Goal: Task Accomplishment & Management: Manage account settings

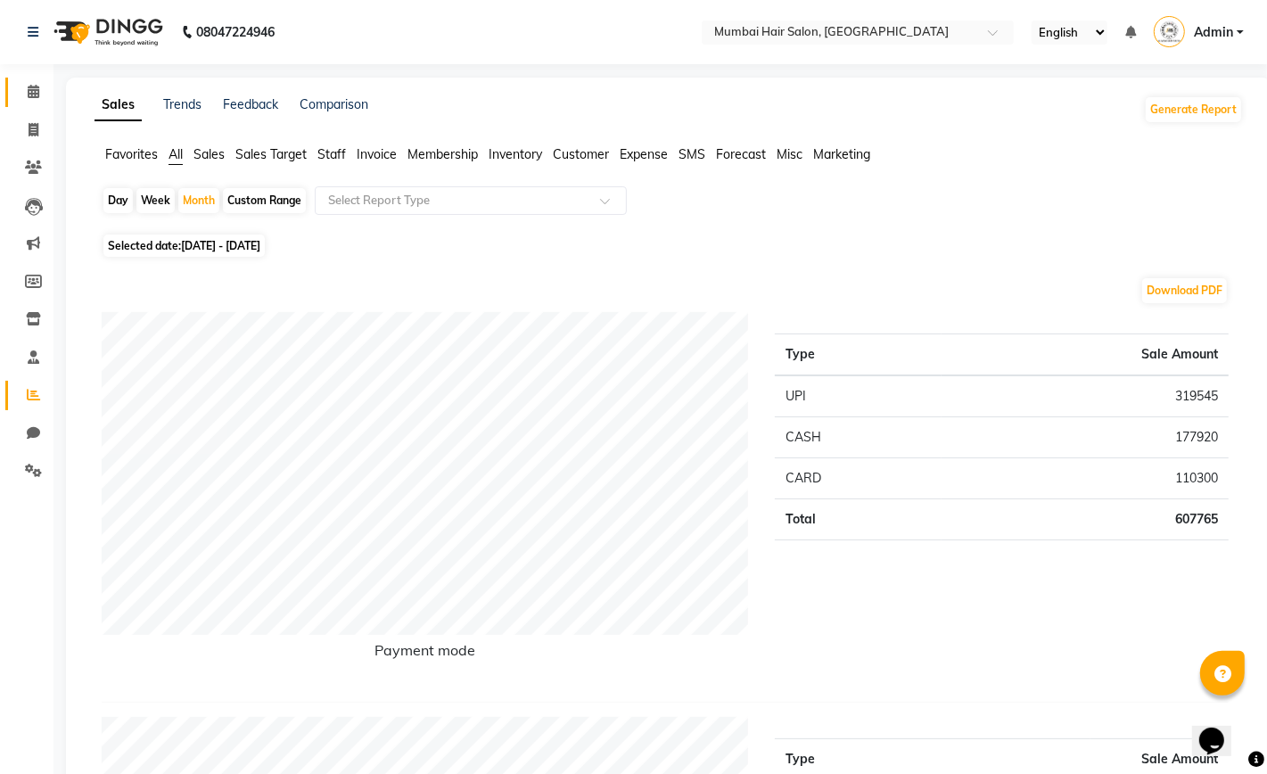
click at [36, 96] on icon at bounding box center [34, 91] width 12 height 13
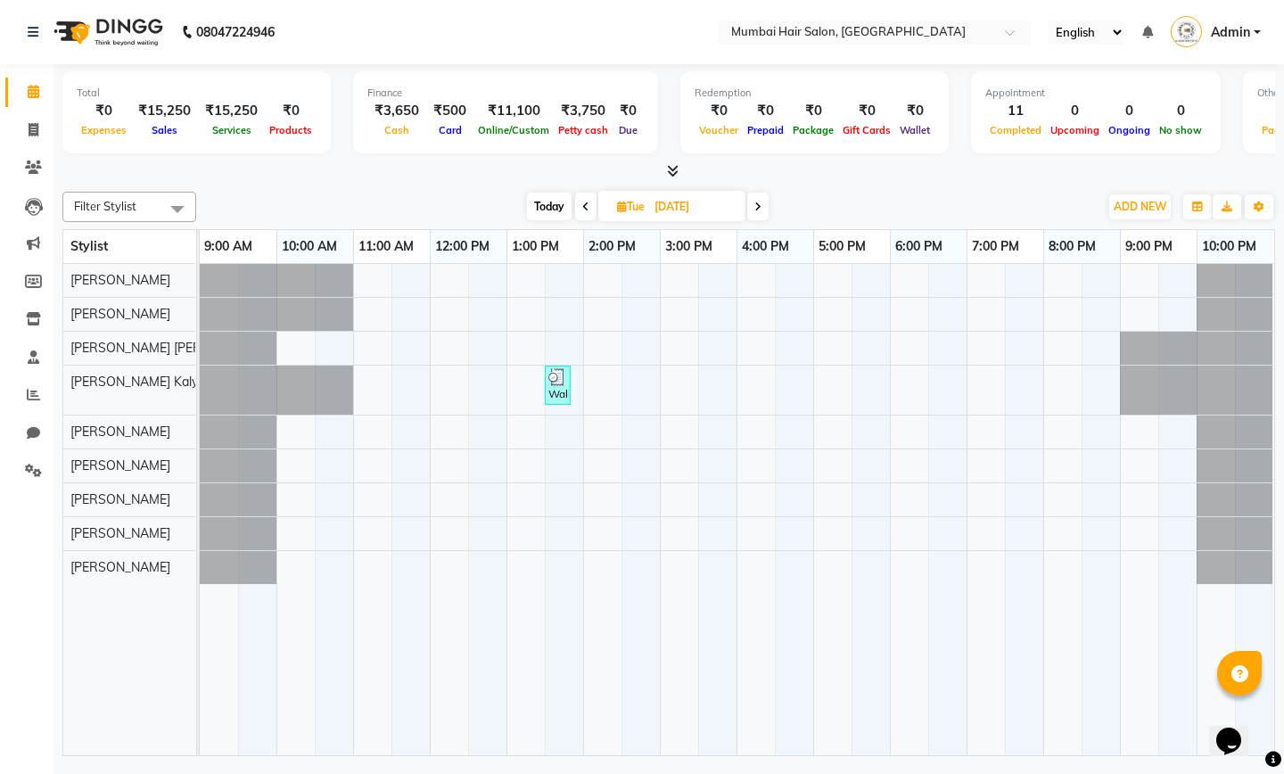
click at [661, 211] on input "[DATE]" at bounding box center [693, 207] width 89 height 27
select select "9"
select select "2025"
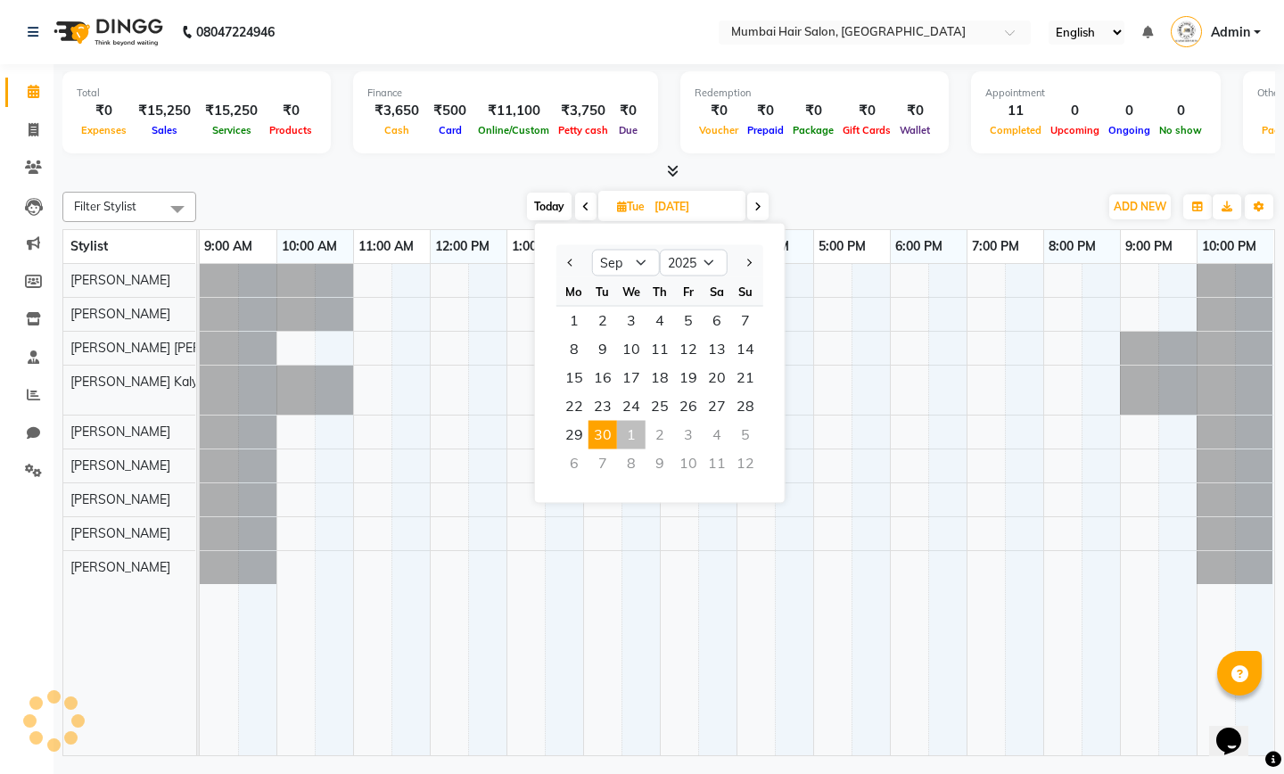
click at [625, 432] on div "1" at bounding box center [631, 435] width 29 height 29
type input "01-10-2025"
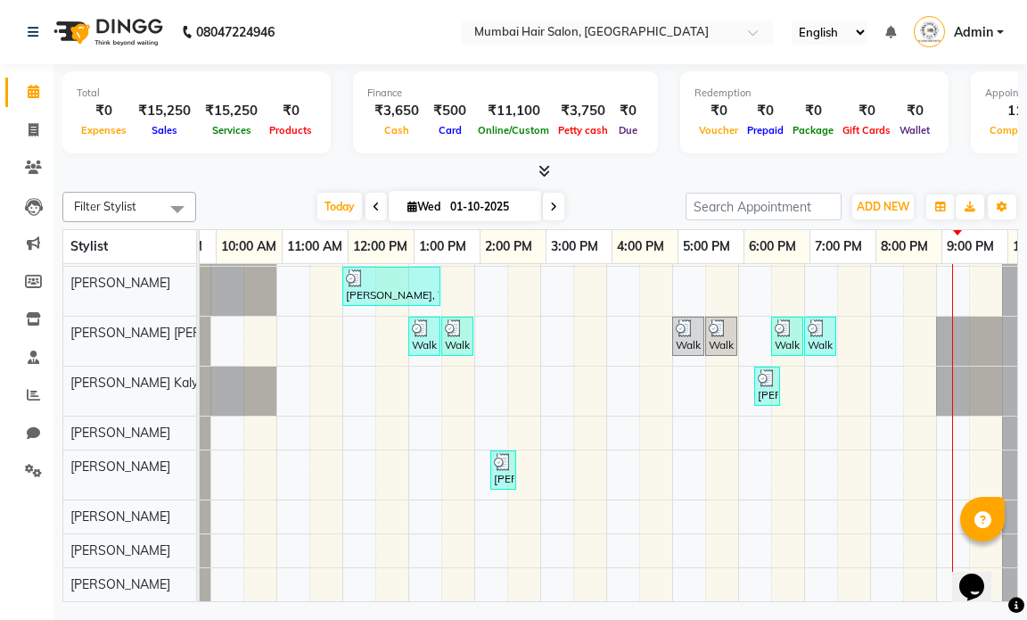
scroll to position [0, 56]
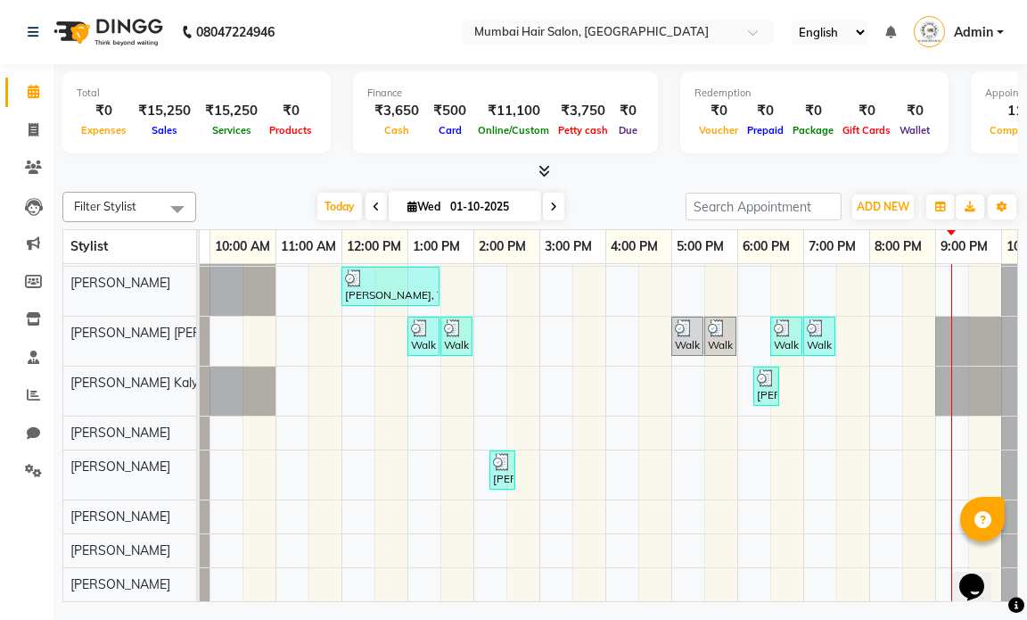
click at [853, 579] on div "[PERSON_NAME], TK01, 01:30 PM-02:15 PM, Director Haircut - [DEMOGRAPHIC_DATA] […" at bounding box center [606, 389] width 924 height 424
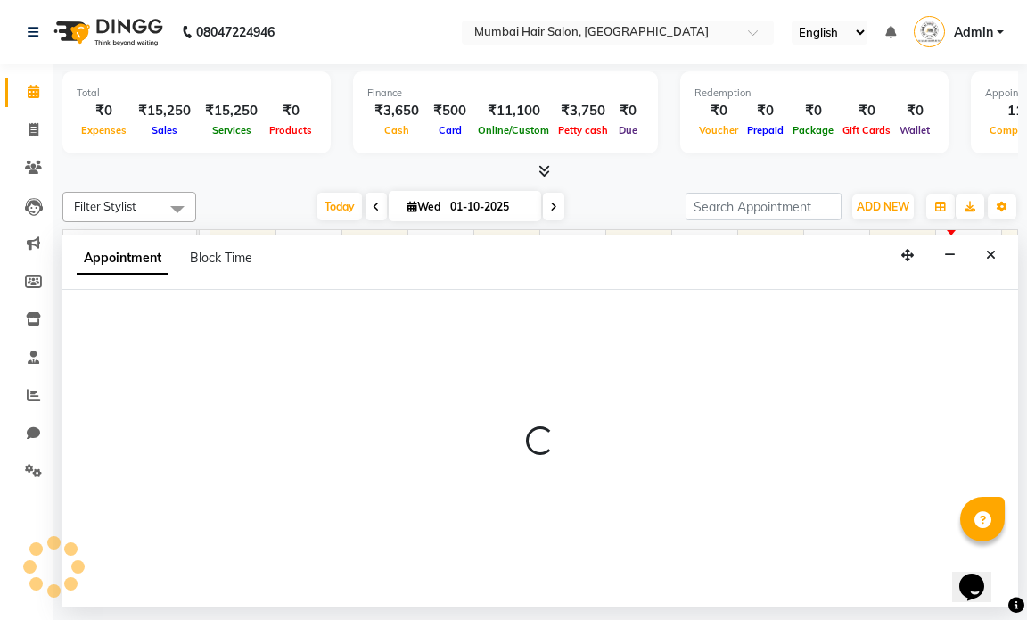
select select "88916"
select select "1170"
select select "tentative"
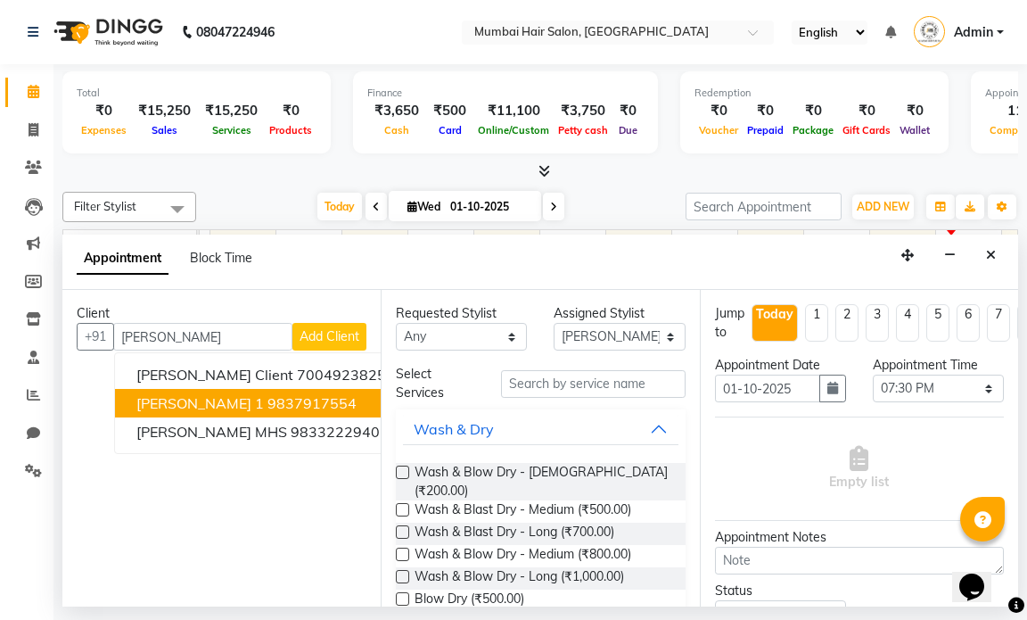
click at [268, 398] on ngb-highlight "9837917554" at bounding box center [312, 403] width 89 height 18
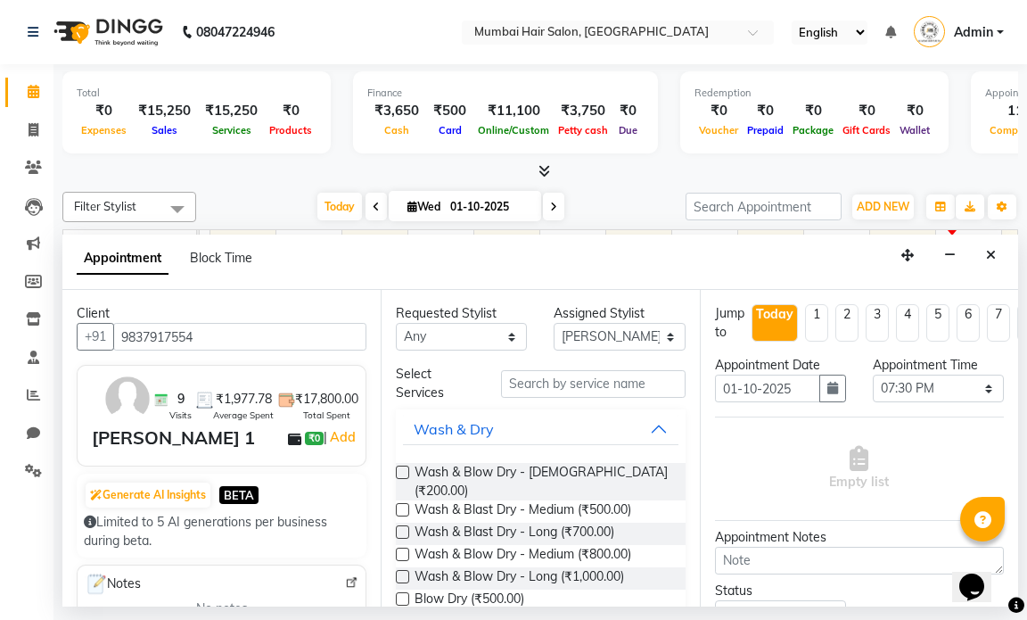
type input "9837917554"
click at [543, 397] on input "text" at bounding box center [593, 384] width 184 height 28
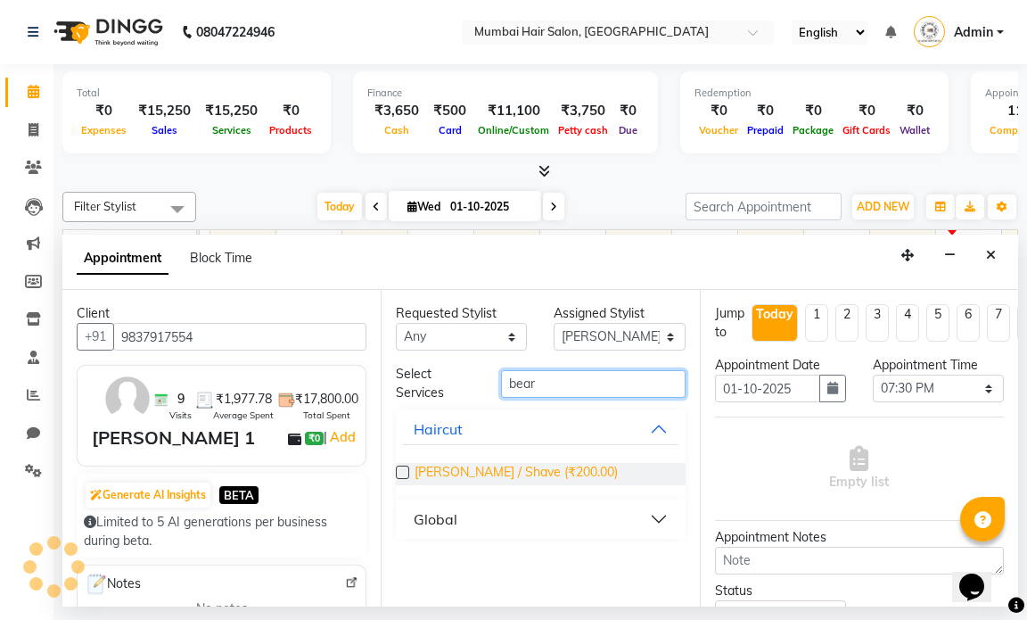
type input "bear"
click at [512, 474] on span "[PERSON_NAME] / Shave (₹200.00)" at bounding box center [516, 474] width 203 height 22
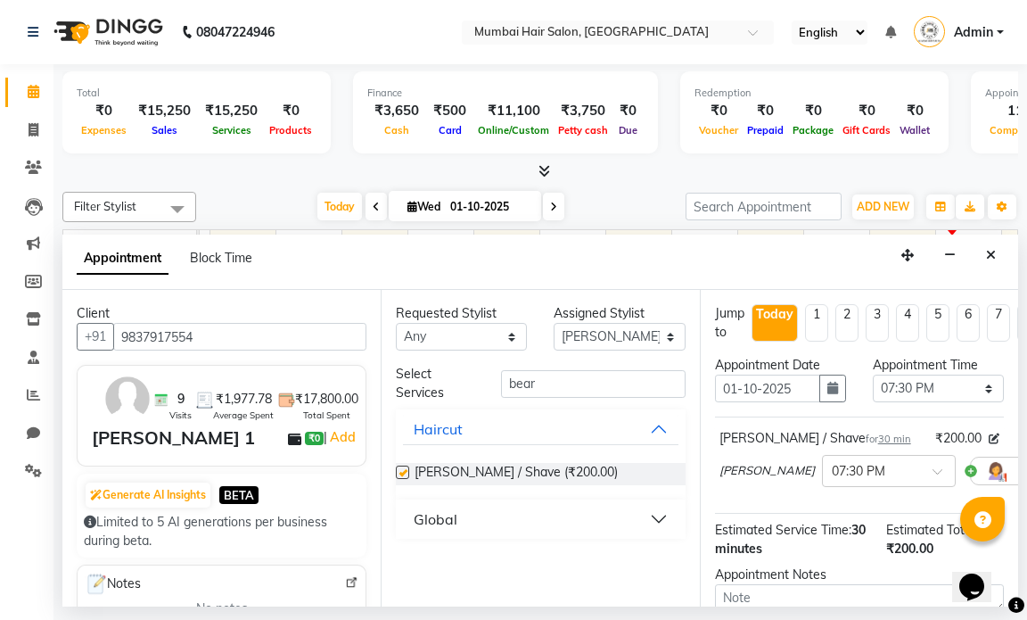
checkbox input "false"
click at [601, 337] on select "Select [PERSON_NAME] [PERSON_NAME] [PERSON_NAME] [PERSON_NAME] Mohd [PERSON_NAM…" at bounding box center [619, 337] width 131 height 28
drag, startPoint x: 550, startPoint y: 384, endPoint x: 486, endPoint y: 384, distance: 64.2
click at [486, 384] on div "Select Services bear" at bounding box center [541, 383] width 316 height 37
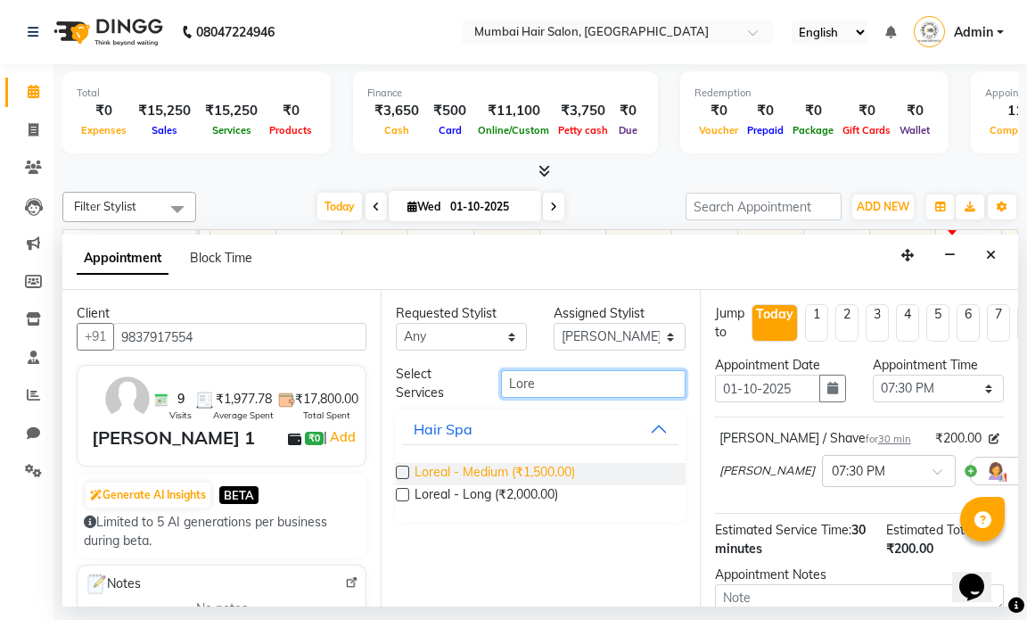
type input "Lore"
click at [479, 473] on span "Loreal - Medium (₹1,500.00)" at bounding box center [495, 474] width 161 height 22
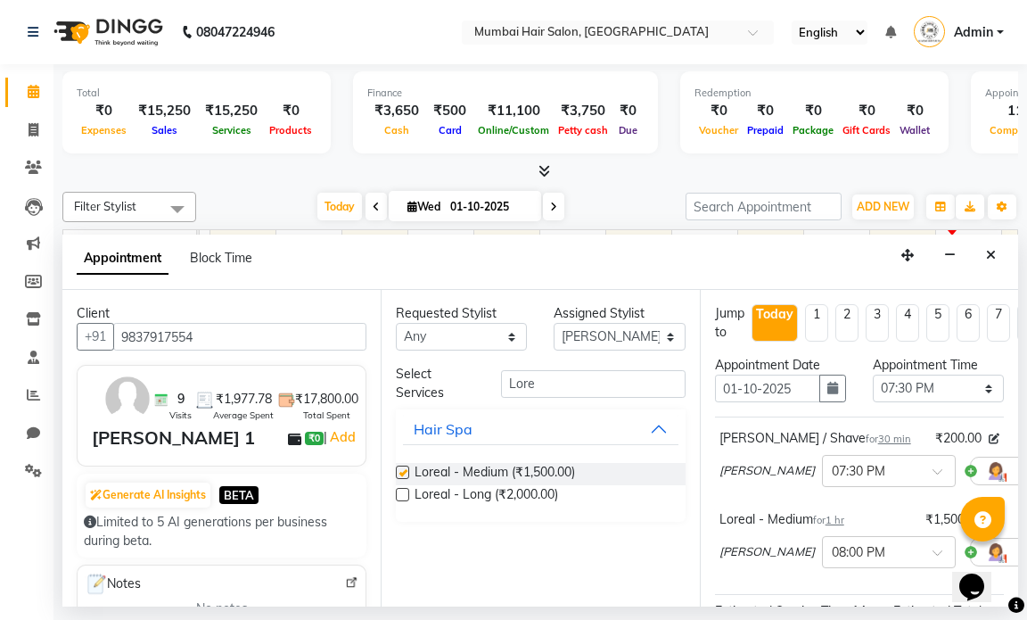
checkbox input "false"
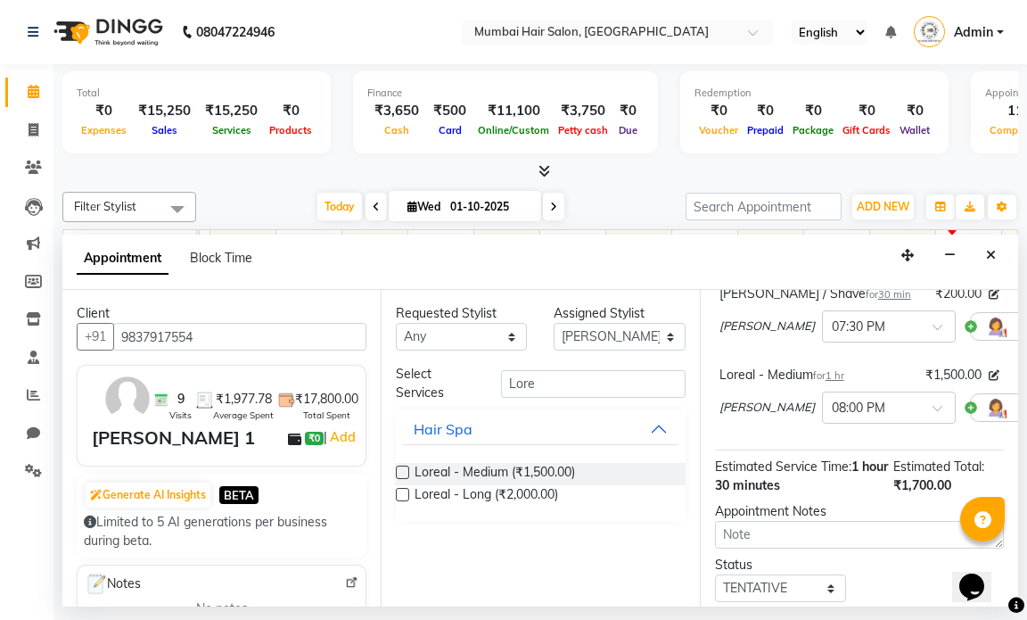
scroll to position [281, 0]
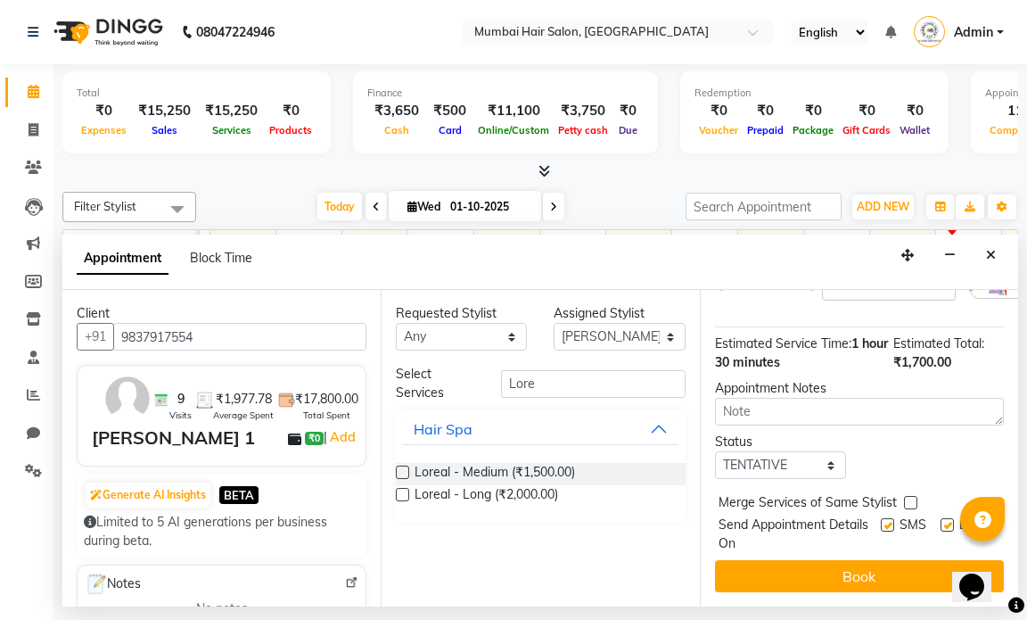
click at [925, 515] on div "SMS" at bounding box center [911, 533] width 60 height 37
click at [941, 518] on label at bounding box center [947, 524] width 13 height 13
click at [941, 521] on input "checkbox" at bounding box center [947, 527] width 12 height 12
checkbox input "false"
click at [881, 518] on label at bounding box center [887, 524] width 13 height 13
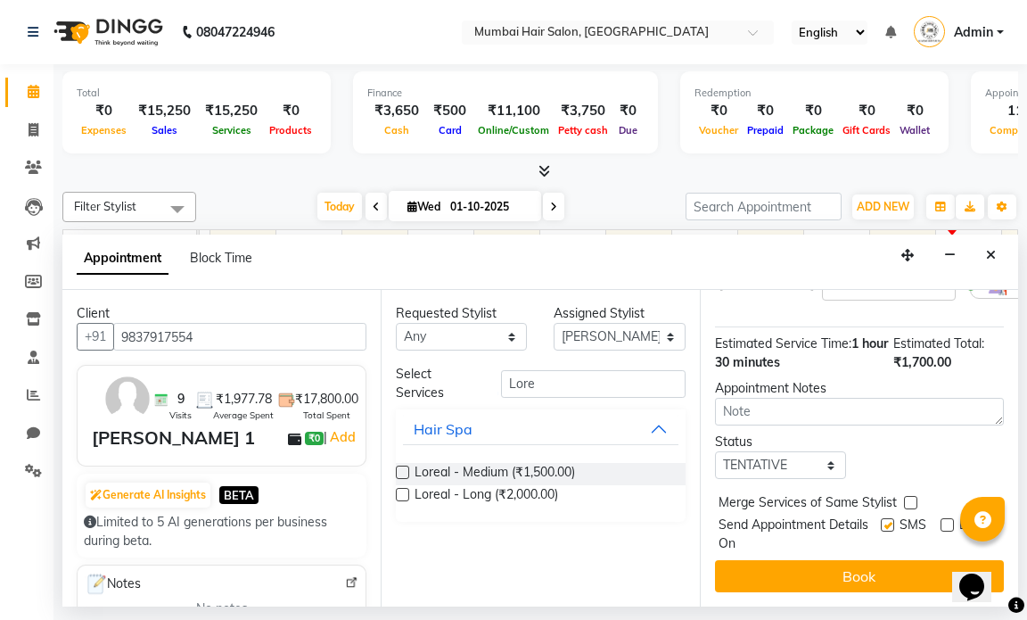
click at [881, 521] on input "checkbox" at bounding box center [887, 527] width 12 height 12
checkbox input "false"
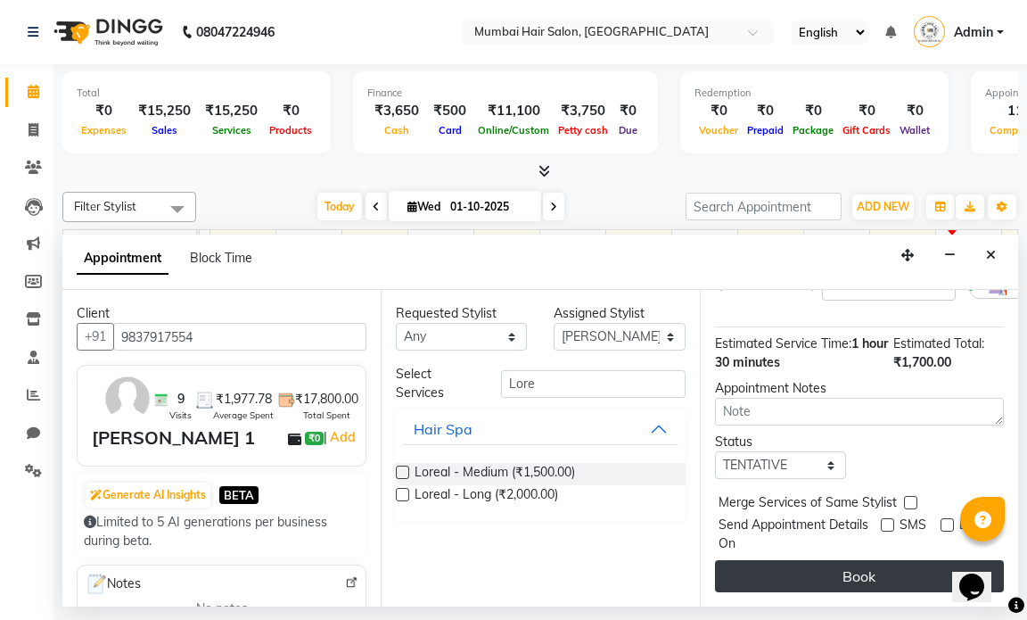
click at [871, 560] on button "Book" at bounding box center [859, 576] width 289 height 32
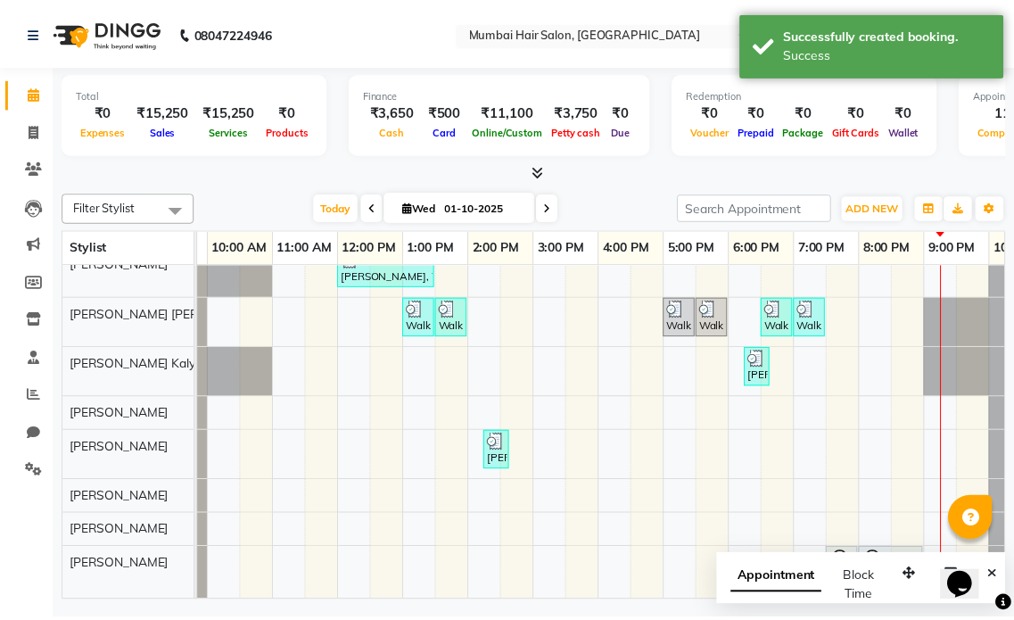
scroll to position [120, 0]
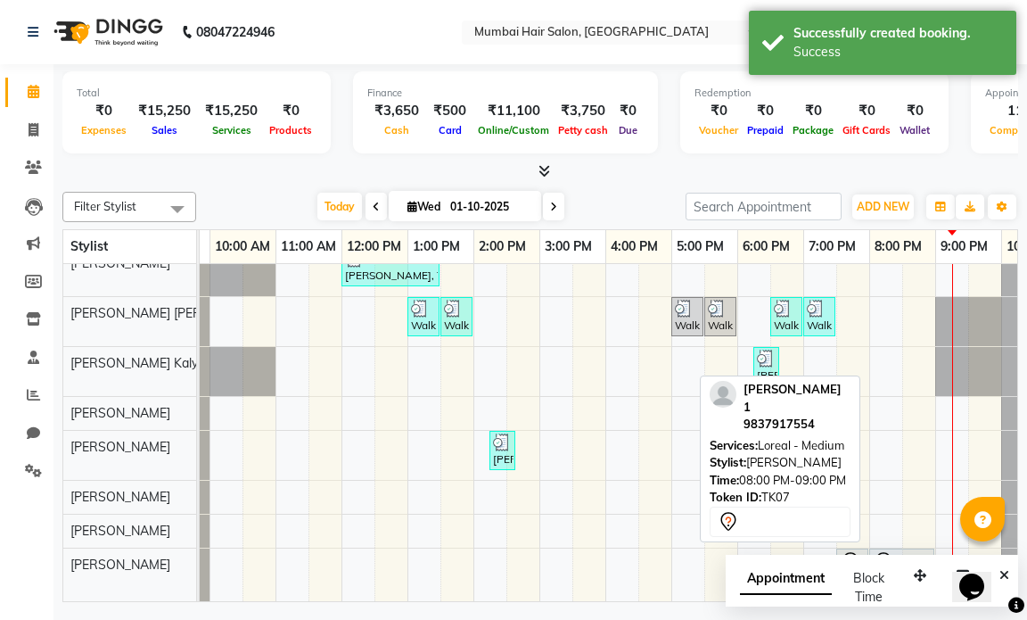
click at [894, 551] on div at bounding box center [902, 561] width 58 height 21
select select "7"
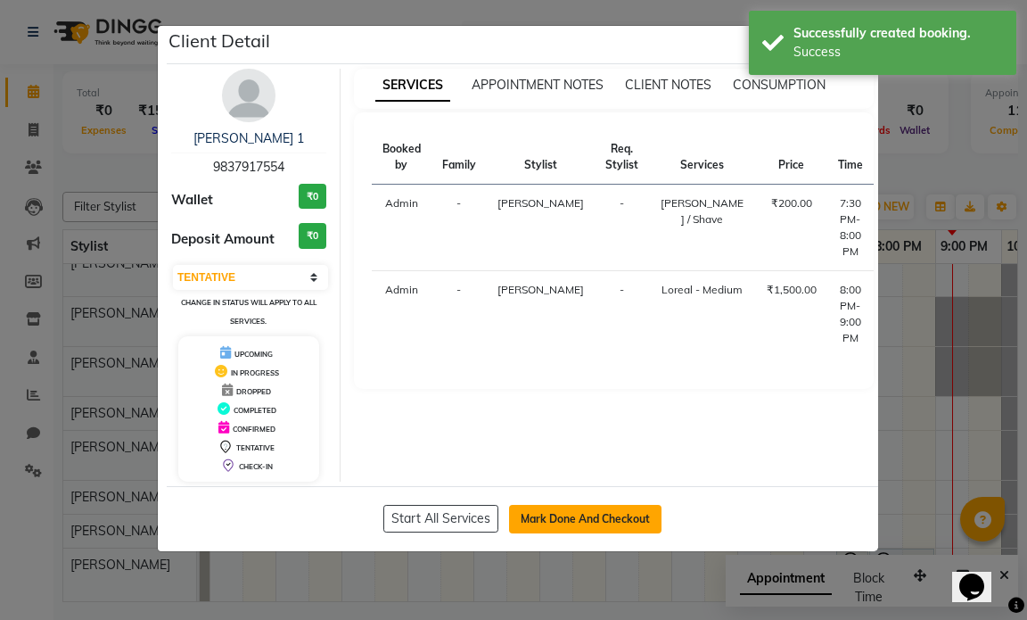
click at [613, 512] on button "Mark Done And Checkout" at bounding box center [585, 519] width 152 height 29
select select "service"
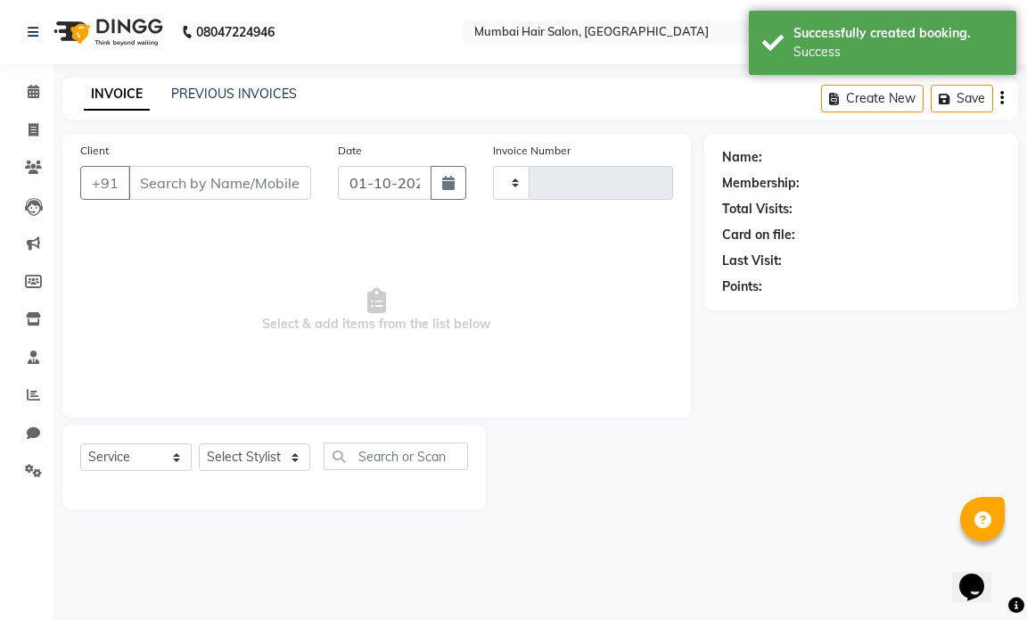
type input "1503"
select select "7487"
type input "9837917554"
select select "88916"
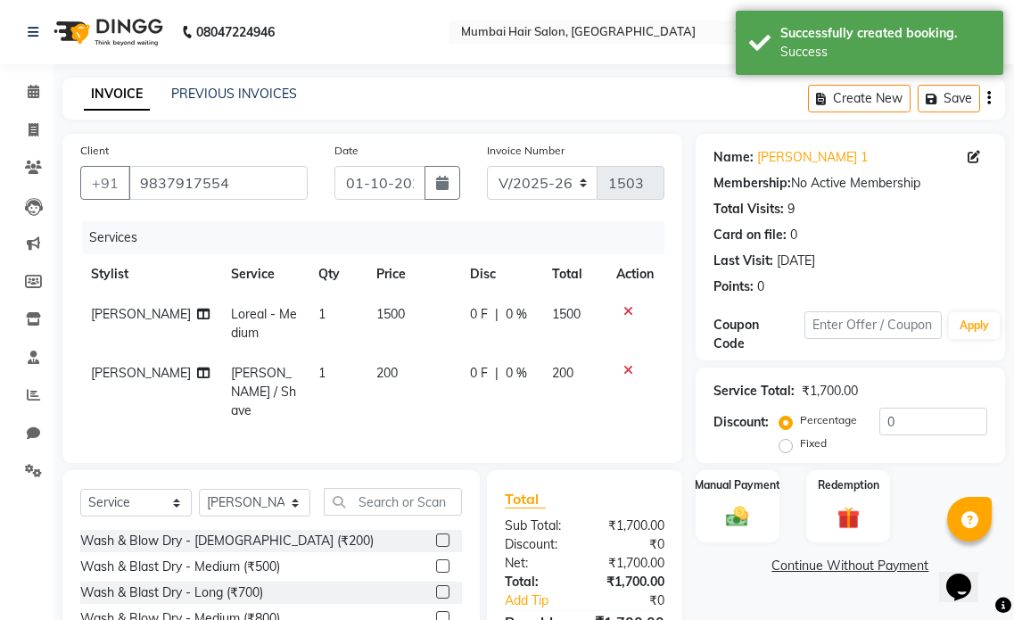
scroll to position [135, 0]
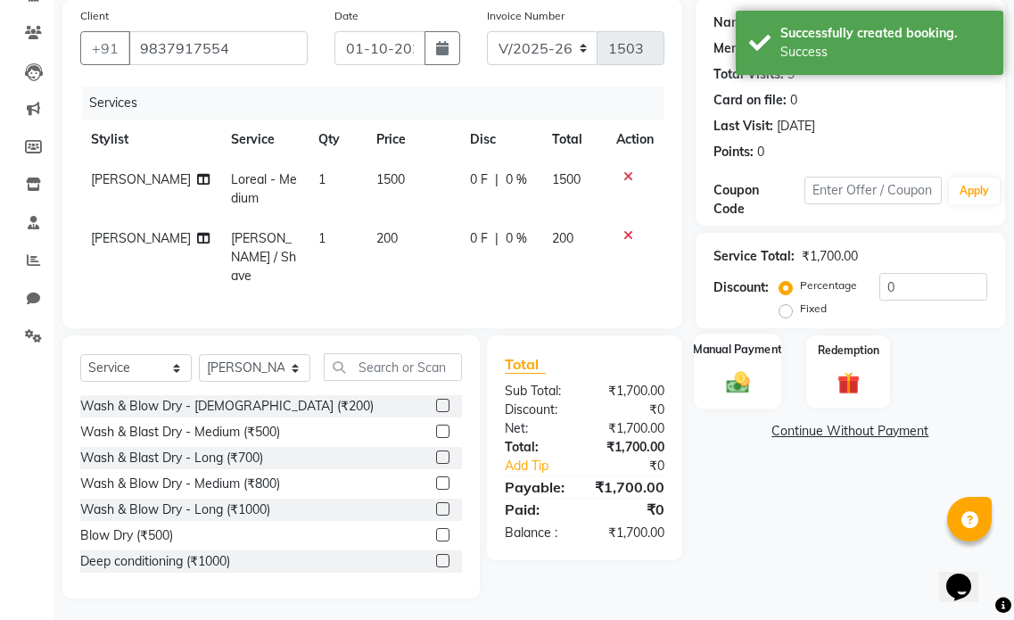
click at [722, 391] on img at bounding box center [737, 381] width 37 height 27
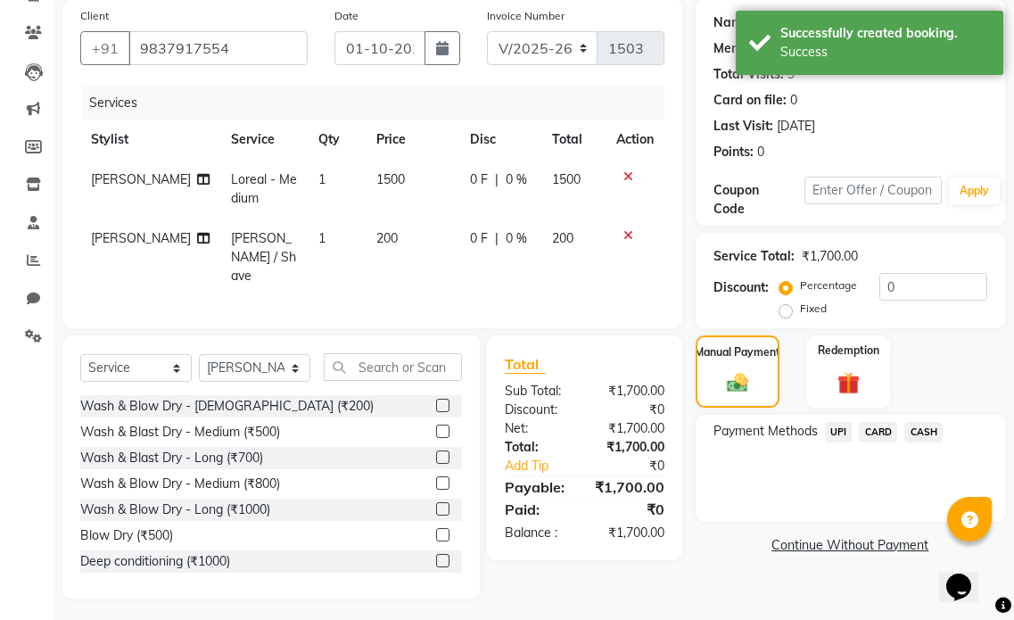
click at [835, 428] on span "UPI" at bounding box center [839, 432] width 28 height 21
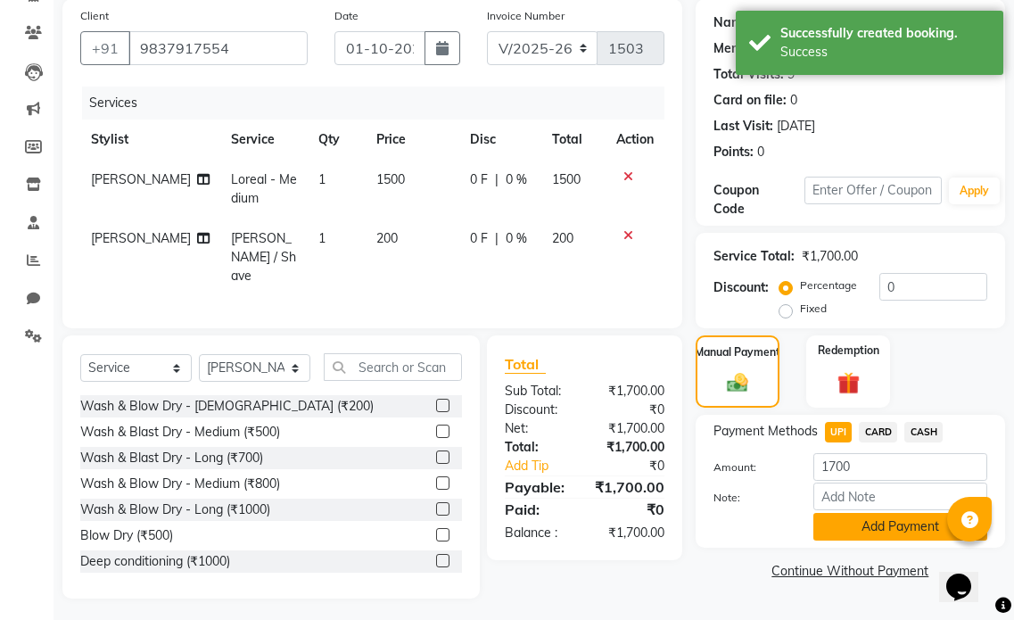
click at [841, 522] on button "Add Payment" at bounding box center [900, 527] width 174 height 28
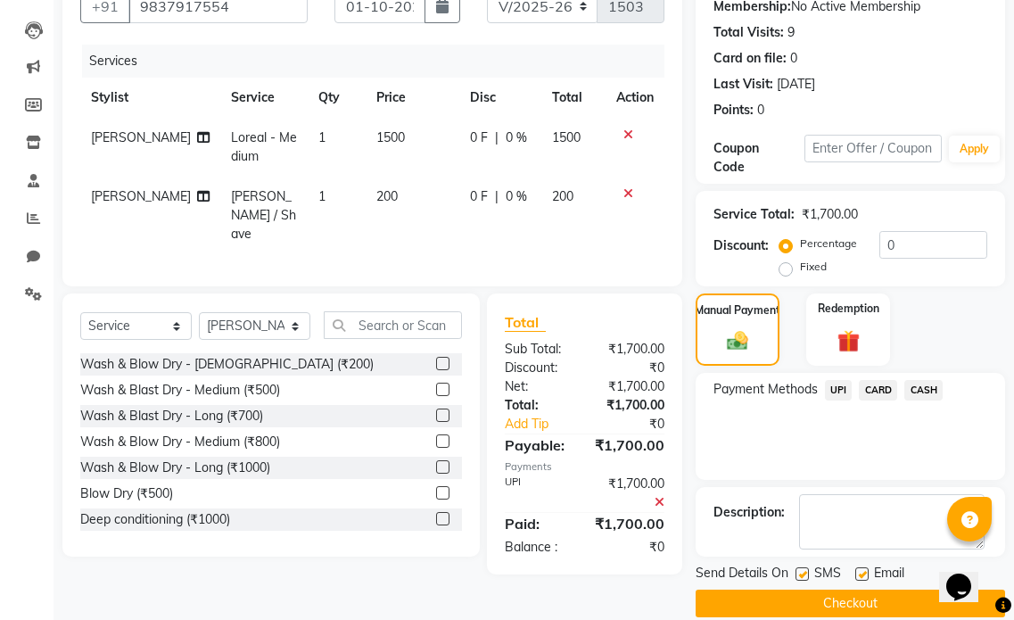
scroll to position [201, 0]
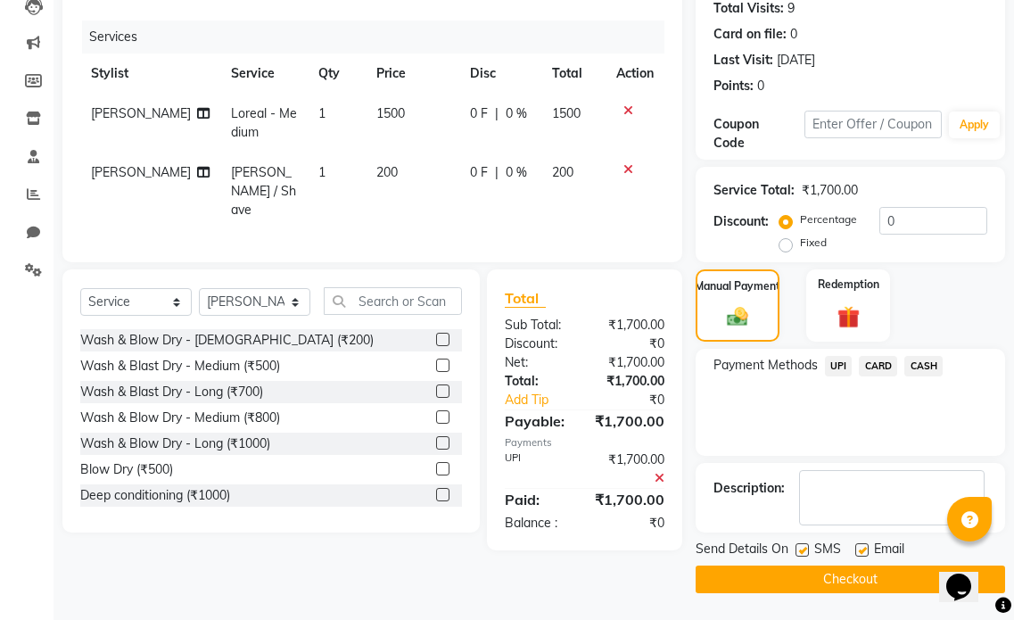
click at [861, 550] on label at bounding box center [861, 549] width 13 height 13
click at [861, 550] on input "checkbox" at bounding box center [861, 551] width 12 height 12
checkbox input "false"
click at [807, 551] on label at bounding box center [801, 549] width 13 height 13
click at [807, 551] on input "checkbox" at bounding box center [801, 551] width 12 height 12
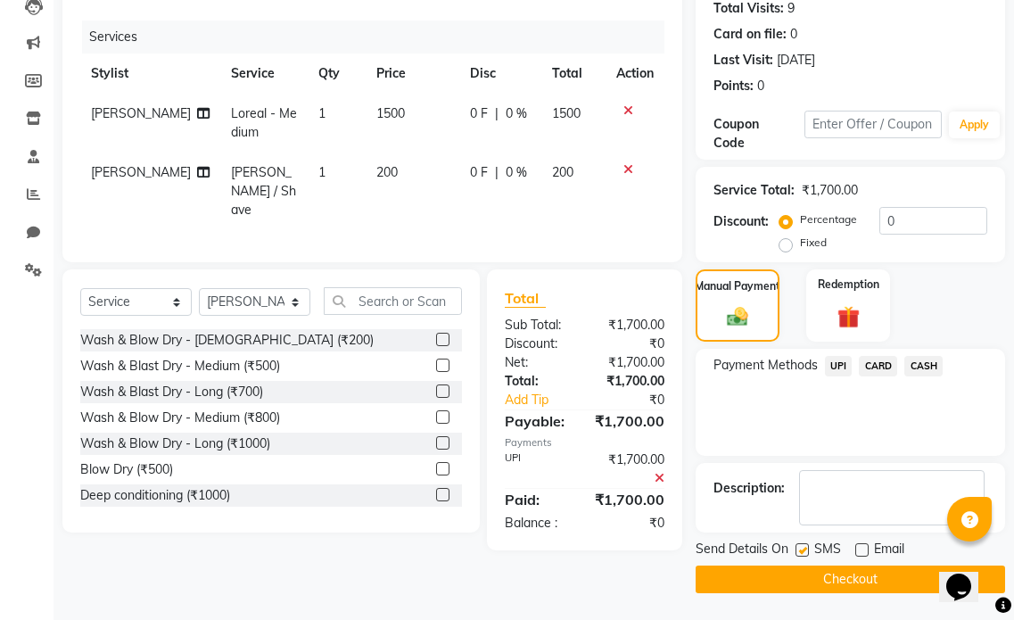
checkbox input "false"
click at [812, 573] on button "Checkout" at bounding box center [850, 579] width 309 height 28
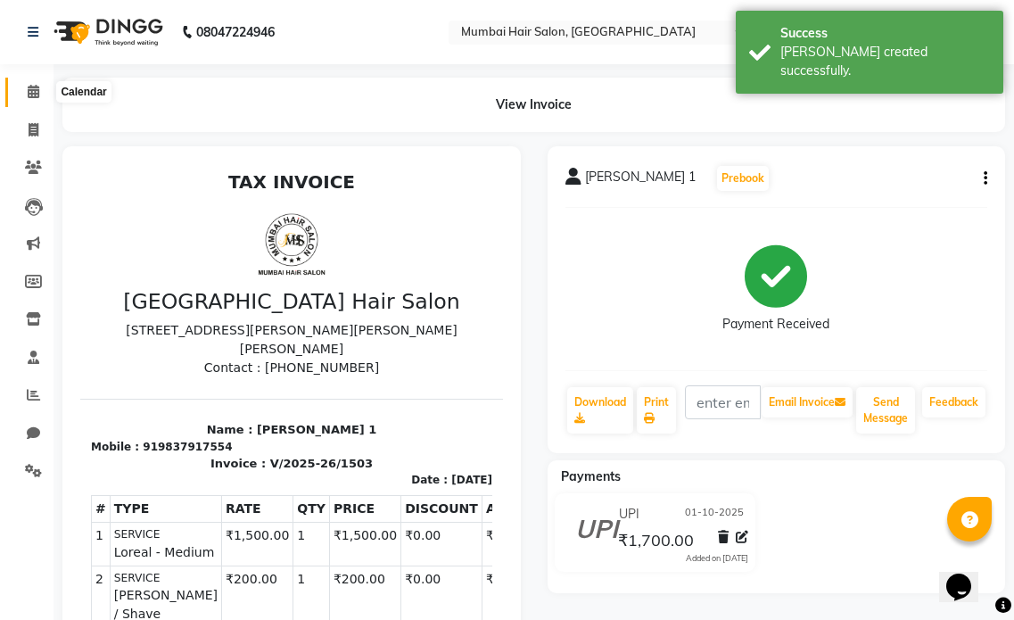
click at [30, 96] on icon at bounding box center [34, 91] width 12 height 13
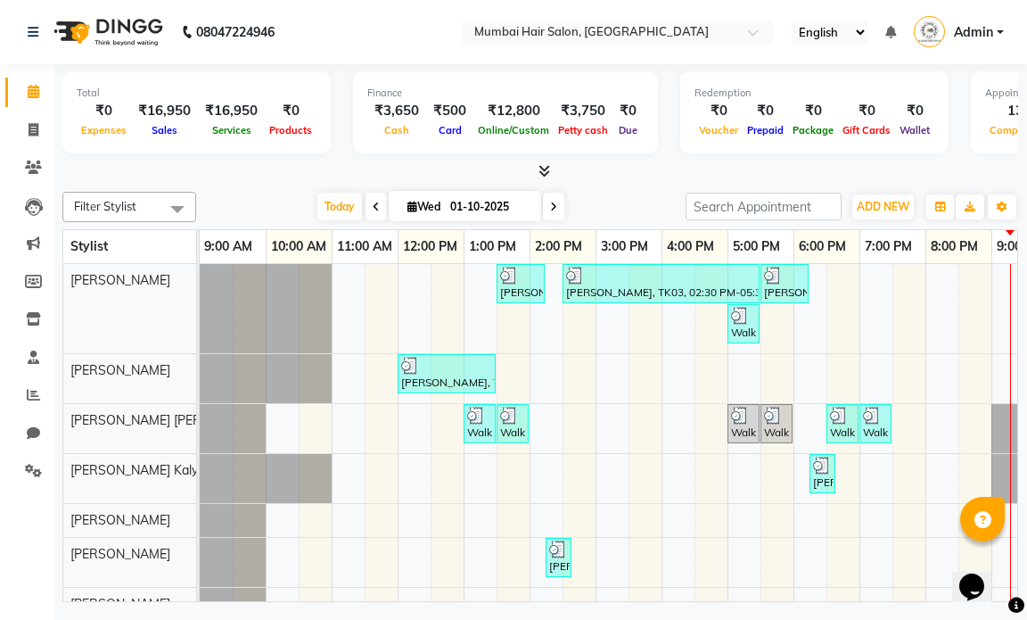
drag, startPoint x: 591, startPoint y: 416, endPoint x: 450, endPoint y: 197, distance: 260.0
click at [450, 197] on input "01-10-2025" at bounding box center [489, 207] width 89 height 27
select select "10"
select select "2025"
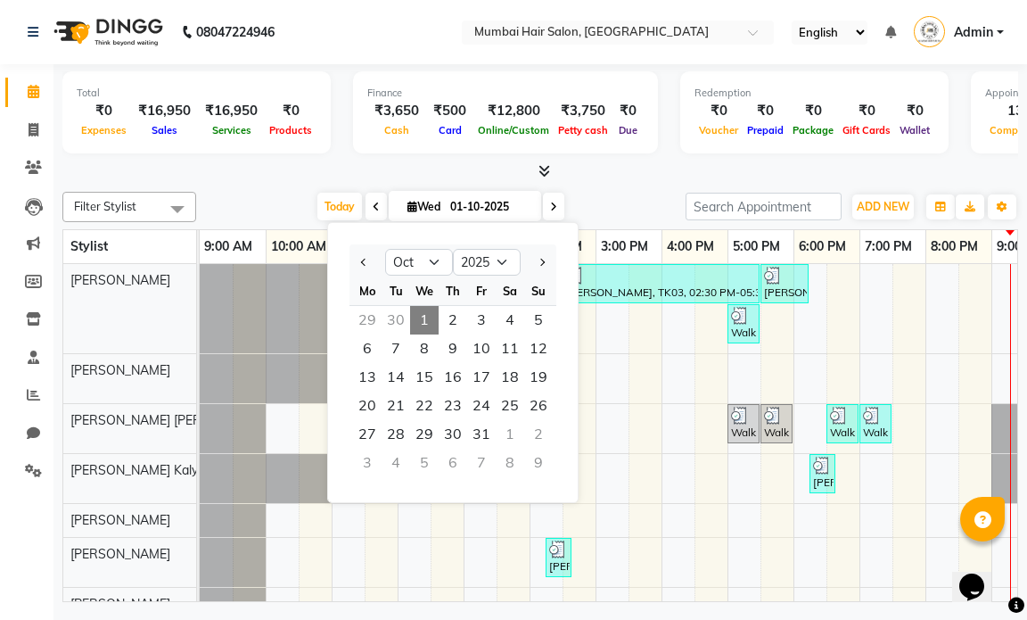
click at [431, 321] on span "1" at bounding box center [424, 320] width 29 height 29
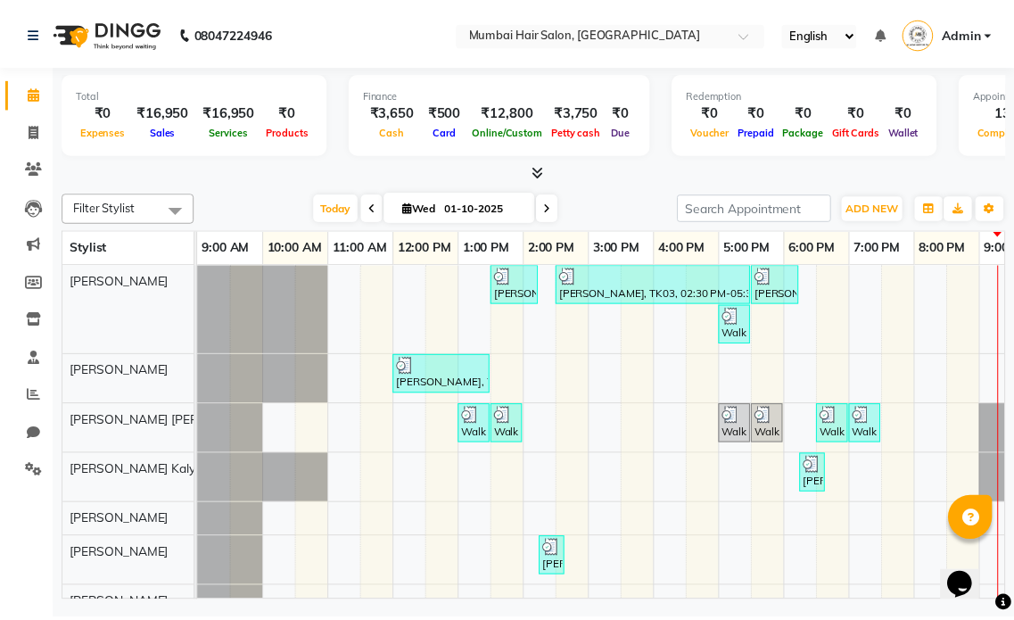
scroll to position [117, 0]
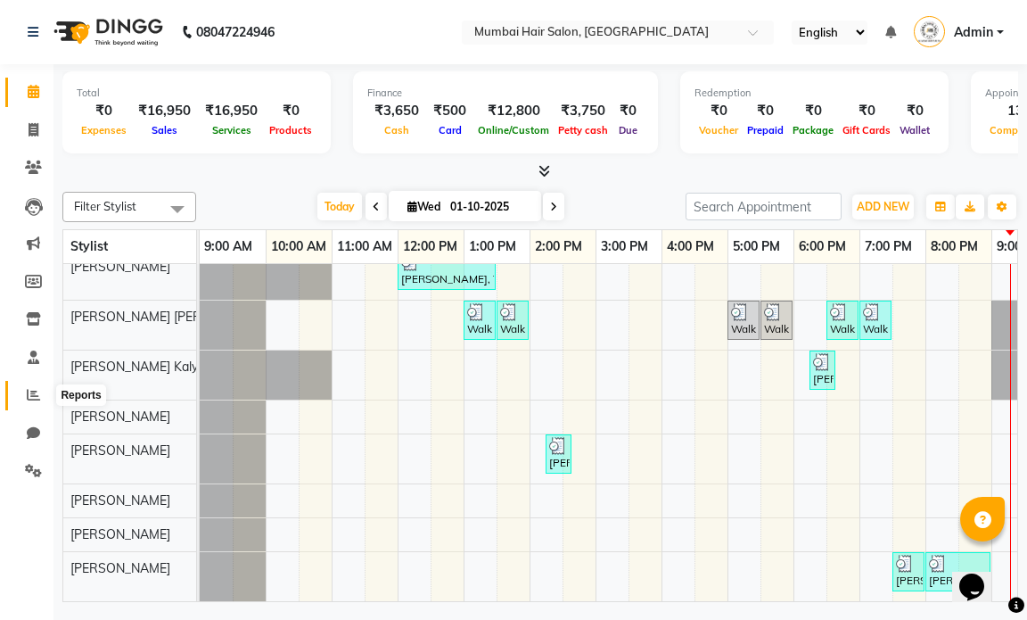
click at [36, 400] on icon at bounding box center [33, 394] width 13 height 13
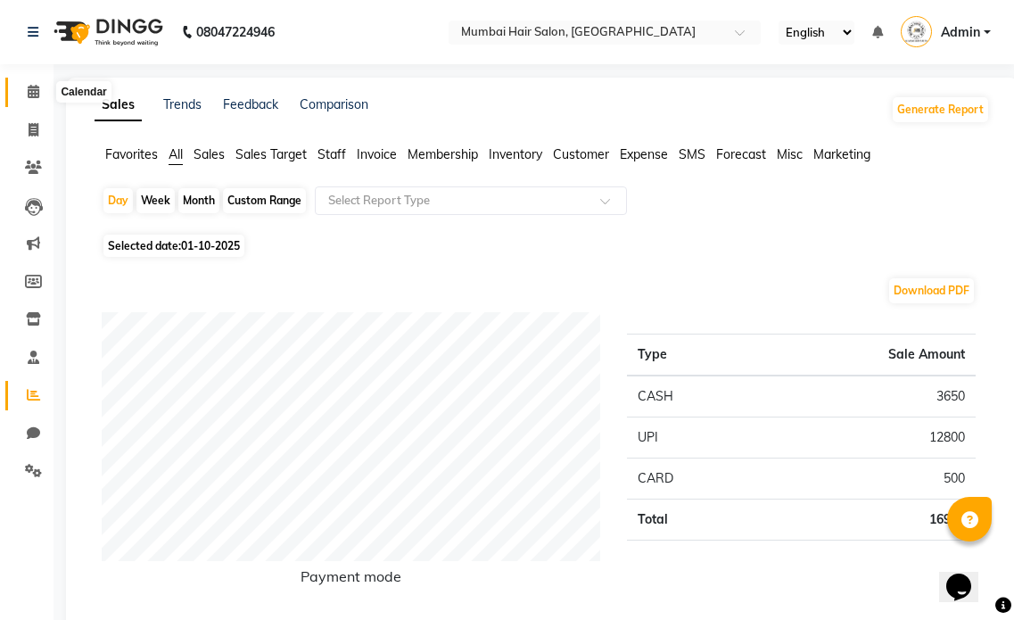
click at [37, 93] on icon at bounding box center [34, 91] width 12 height 13
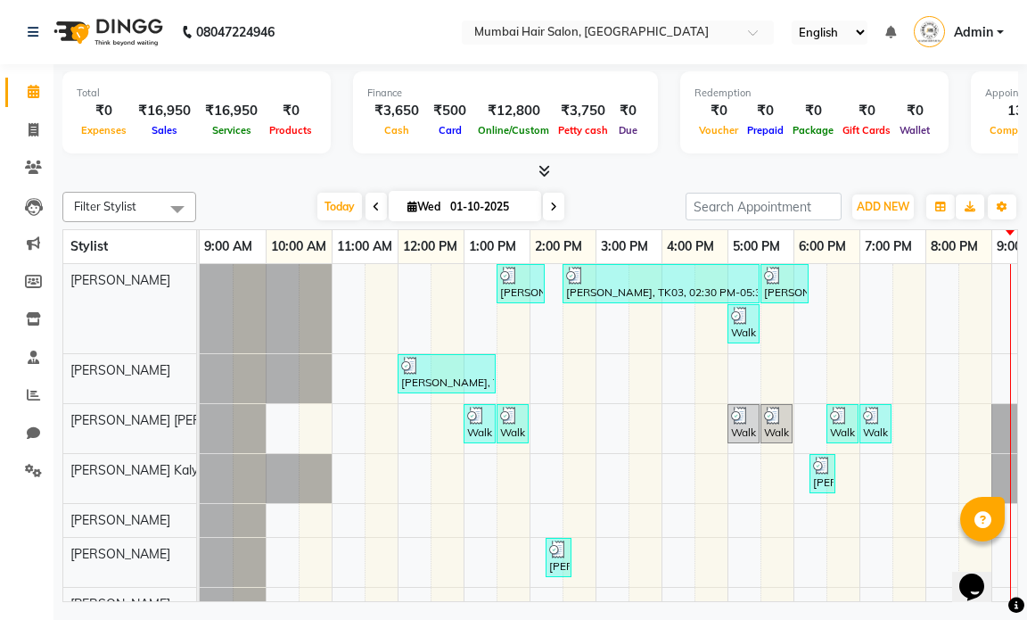
click at [447, 208] on input "01-10-2025" at bounding box center [489, 207] width 89 height 27
select select "10"
select select "2025"
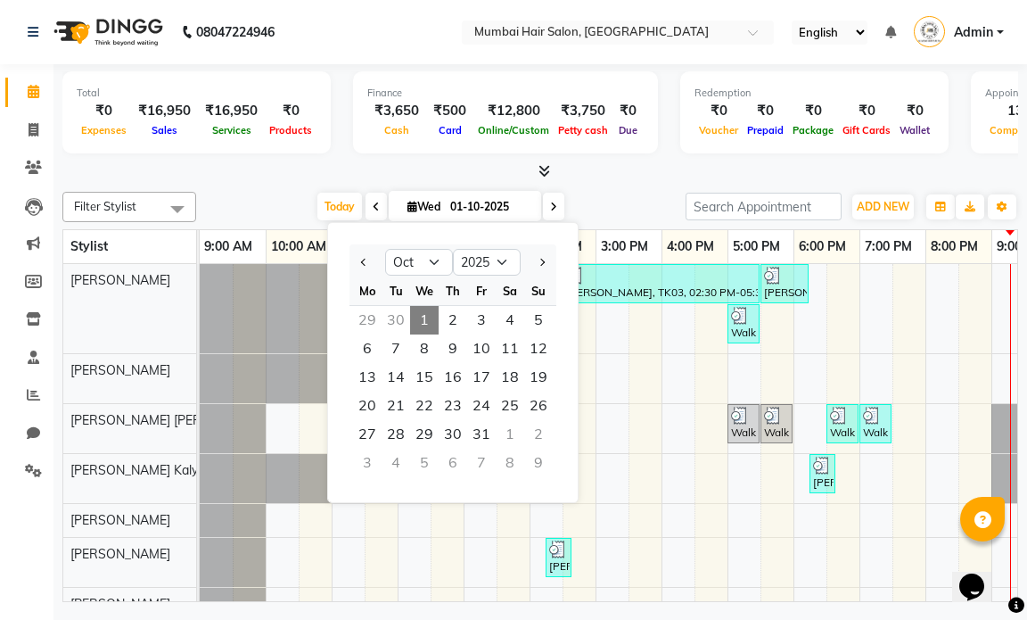
click at [424, 317] on span "1" at bounding box center [424, 320] width 29 height 29
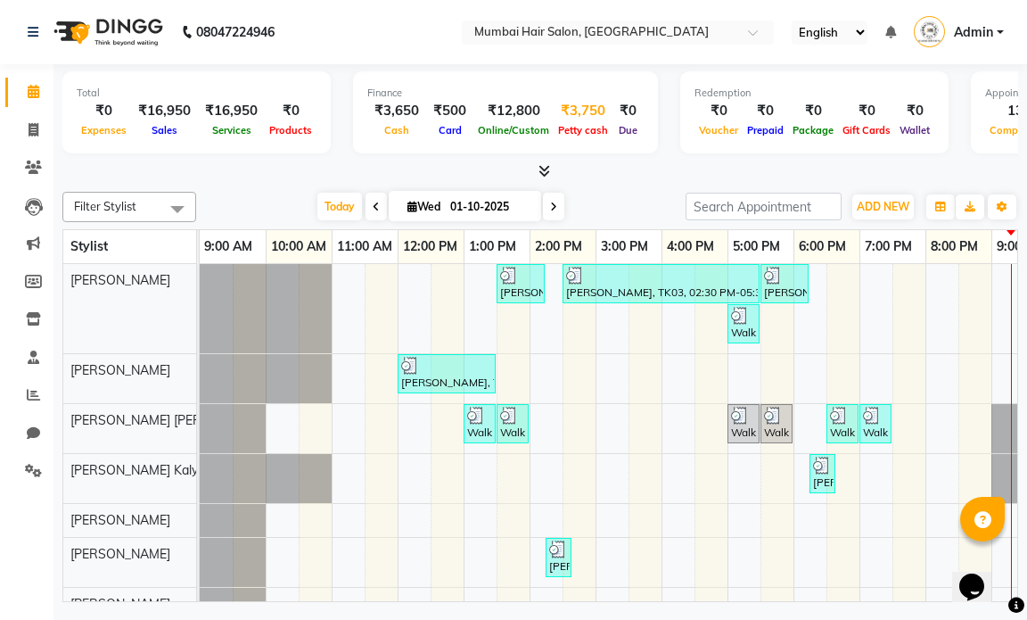
click at [554, 107] on div "₹3,750" at bounding box center [583, 111] width 59 height 21
select select "6600"
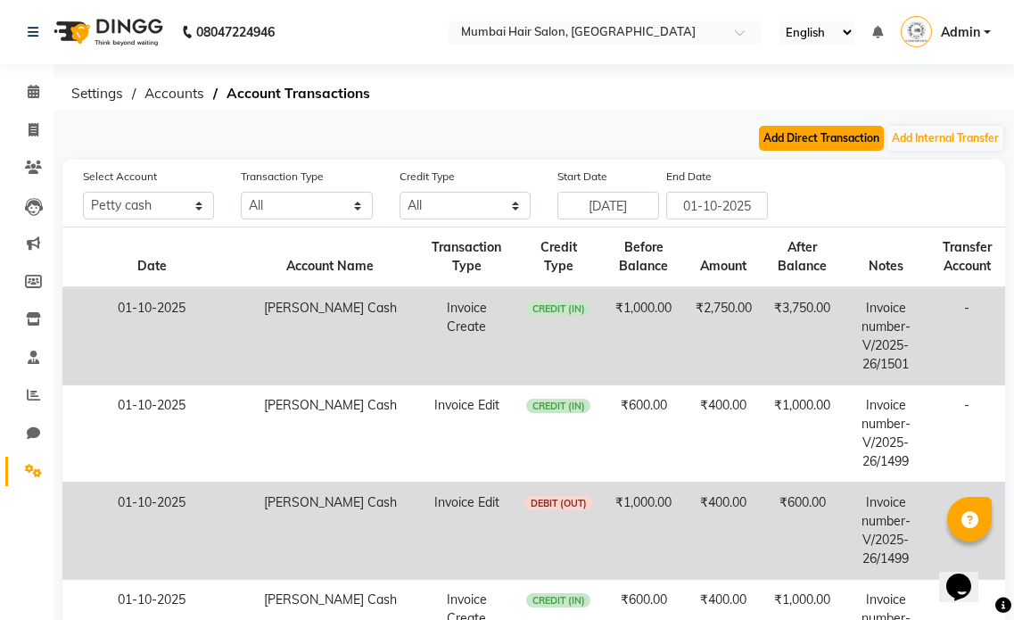
click at [809, 144] on button "Add Direct Transaction" at bounding box center [821, 138] width 125 height 25
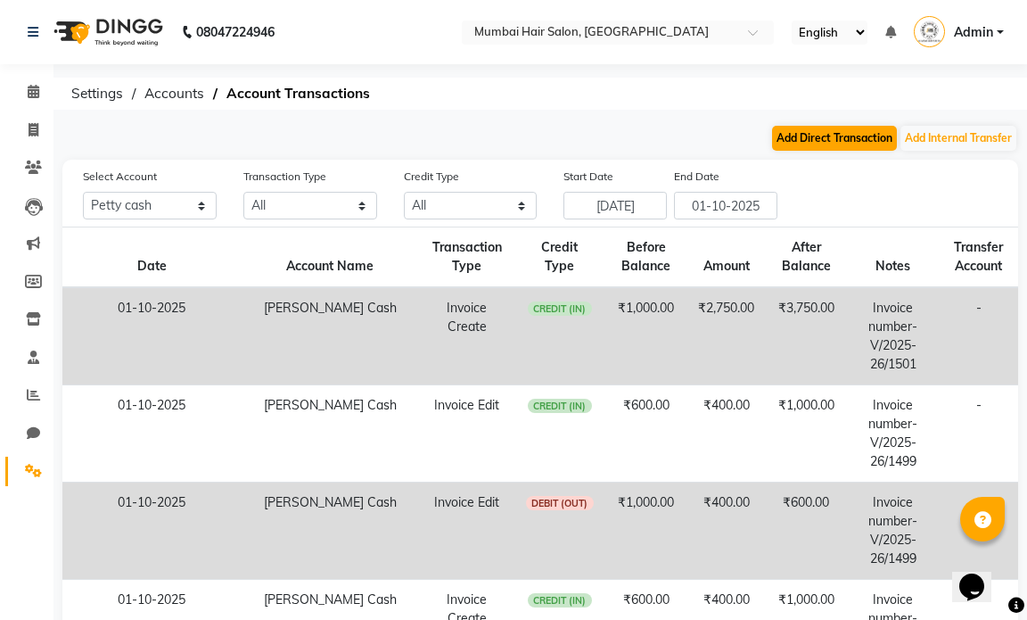
select select "direct"
select select "6600"
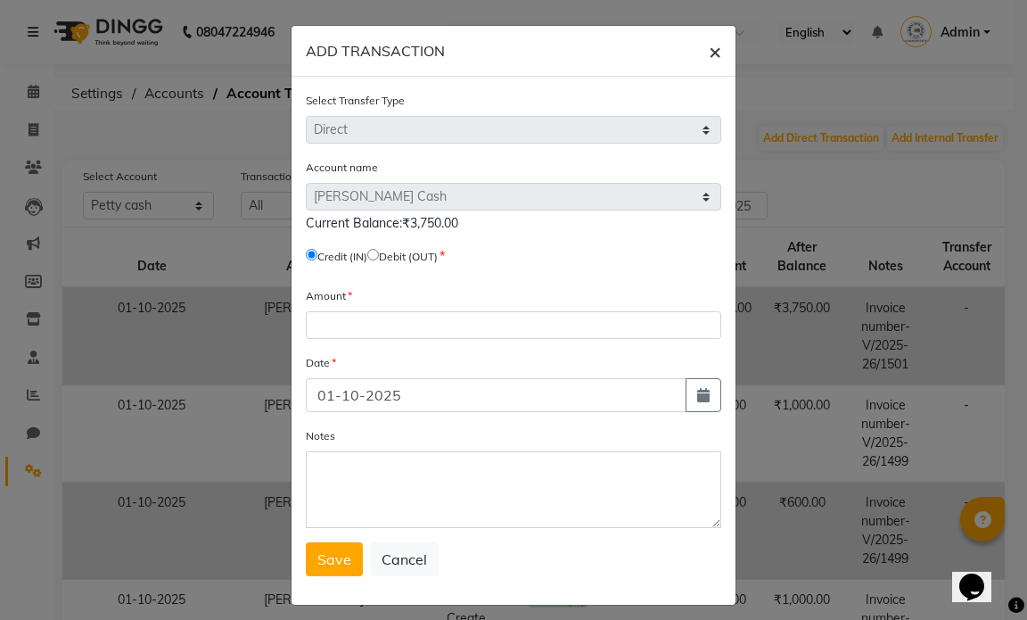
click at [703, 66] on button "×" at bounding box center [715, 51] width 41 height 50
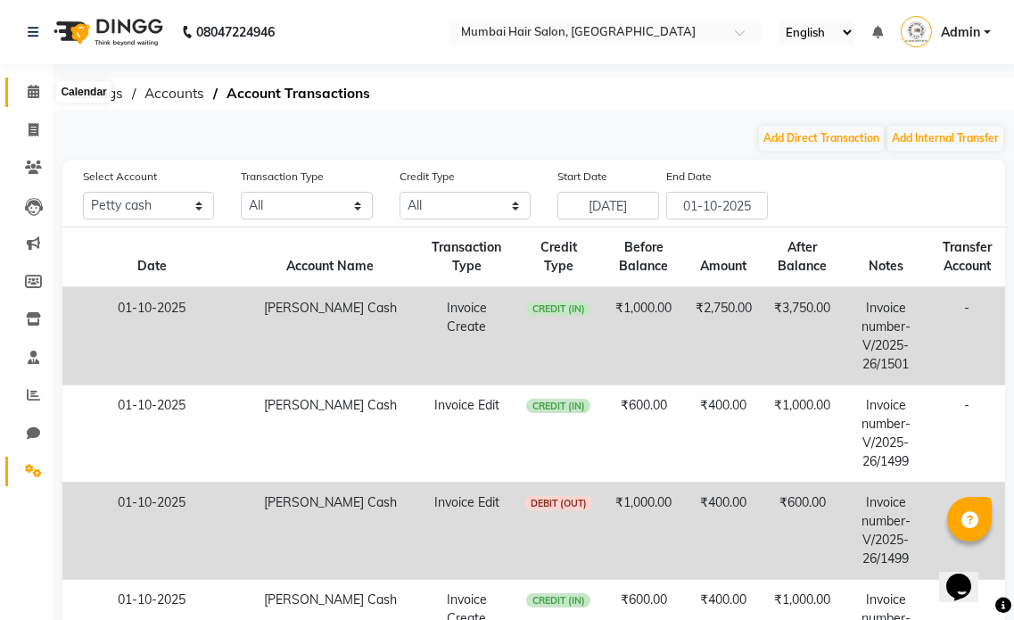
click at [34, 84] on span at bounding box center [33, 92] width 31 height 21
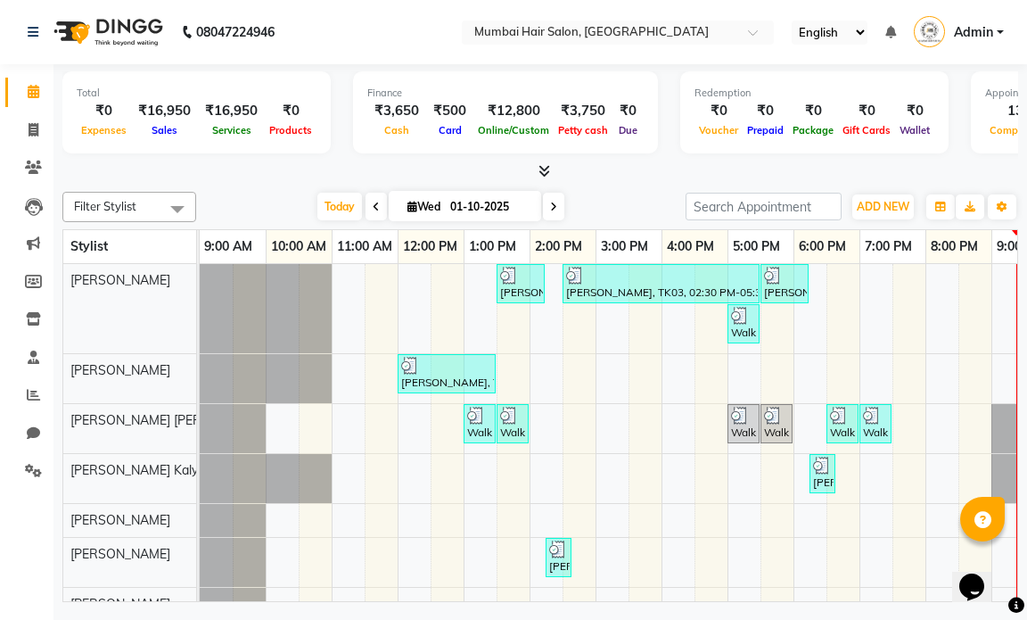
click at [474, 212] on input "01-10-2025" at bounding box center [489, 207] width 89 height 27
select select "10"
select select "2025"
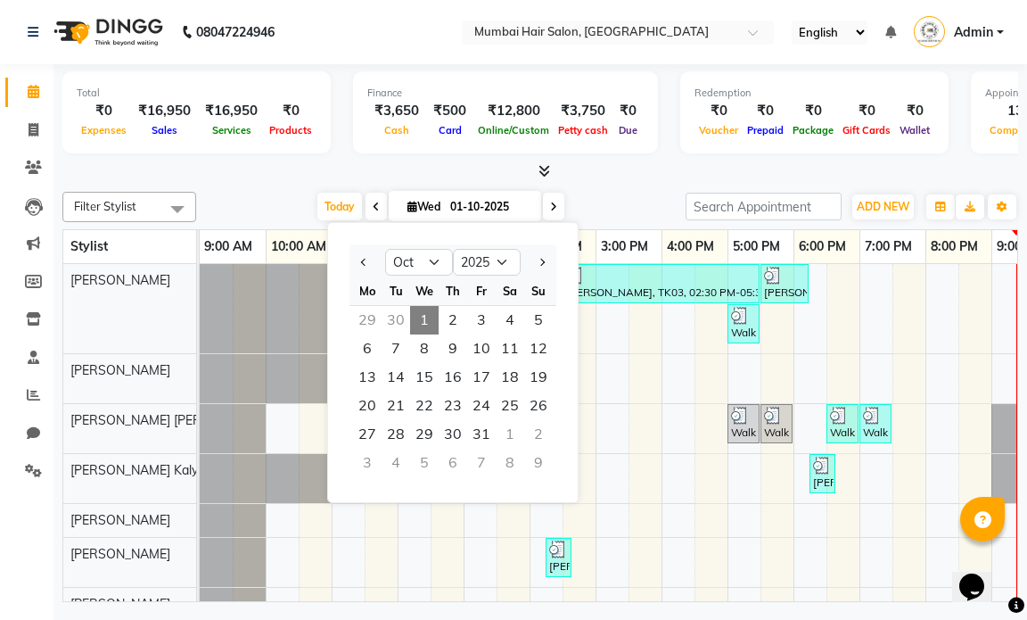
click at [614, 198] on div "[DATE] [DATE] Jan Feb Mar Apr May Jun [DATE] Aug Sep Oct Nov [DATE] 2016 2017 2…" at bounding box center [441, 207] width 472 height 27
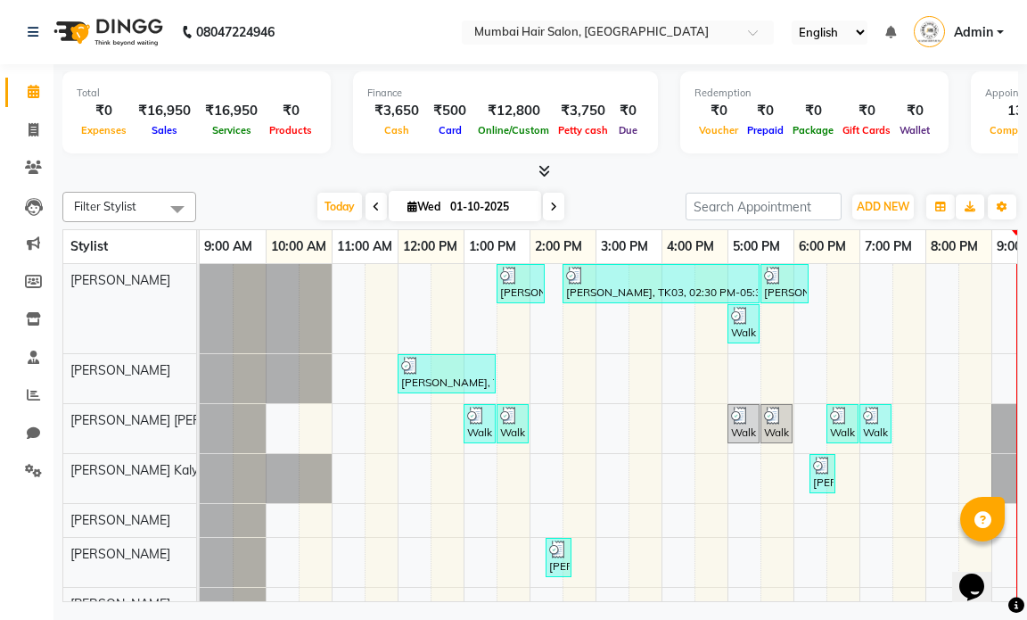
click at [465, 202] on input "01-10-2025" at bounding box center [489, 207] width 89 height 27
select select "10"
select select "2025"
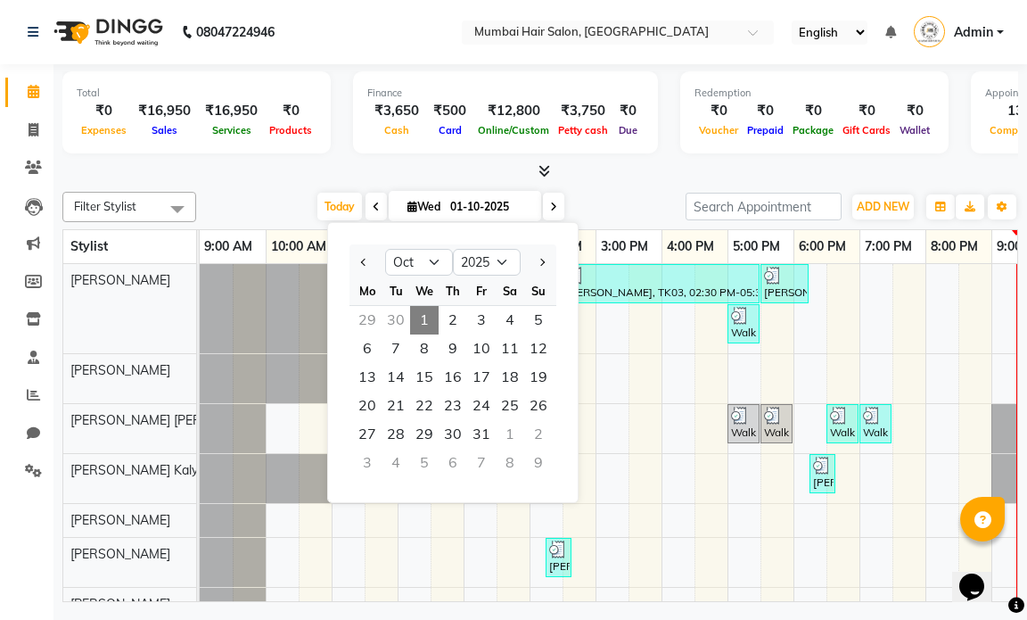
click at [597, 197] on div "[DATE] [DATE] Jan Feb Mar Apr May Jun [DATE] Aug Sep Oct Nov [DATE] 2016 2017 2…" at bounding box center [441, 207] width 472 height 27
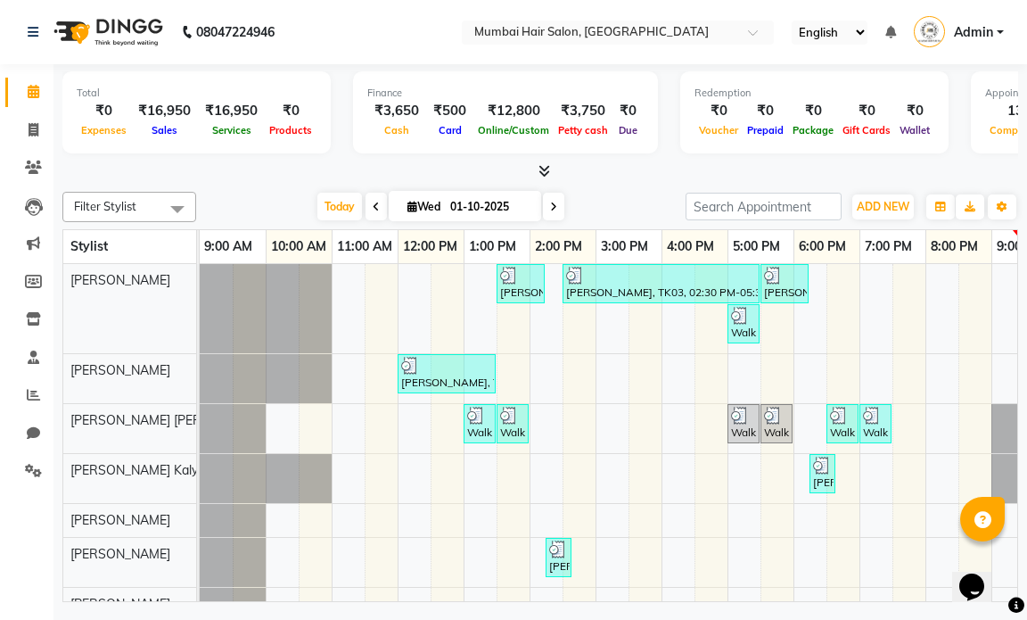
click at [373, 202] on icon at bounding box center [376, 207] width 7 height 11
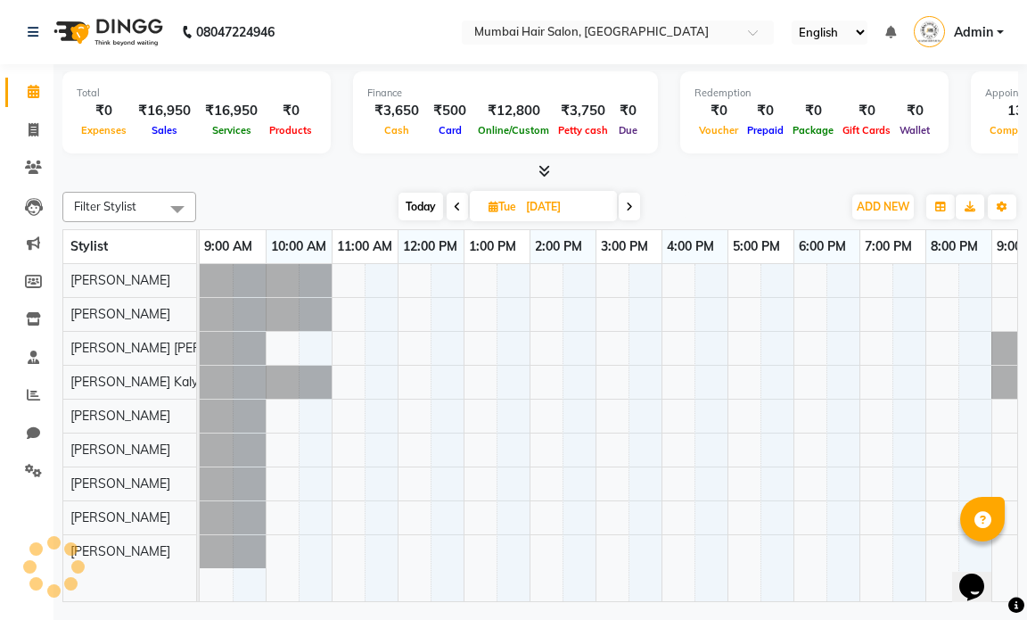
scroll to position [0, 106]
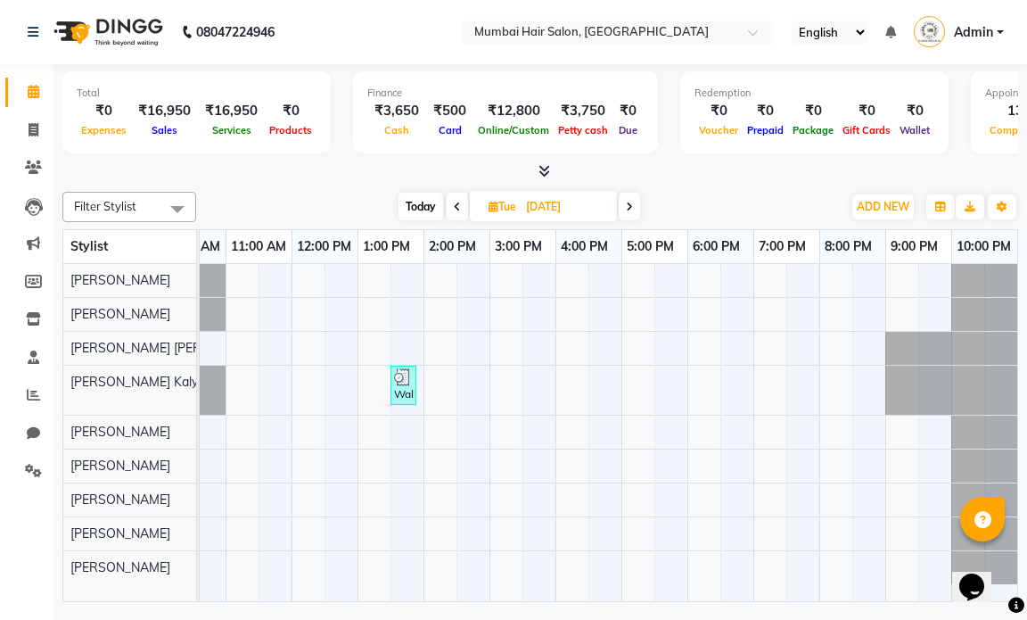
click at [449, 207] on span at bounding box center [457, 207] width 21 height 28
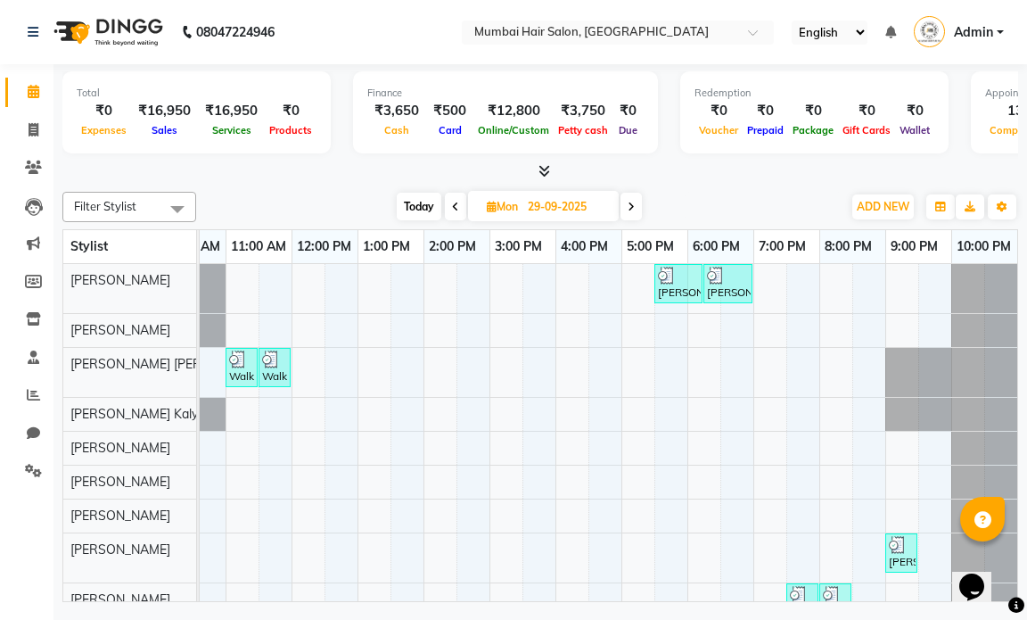
click at [452, 206] on icon at bounding box center [455, 207] width 7 height 11
type input "[DATE]"
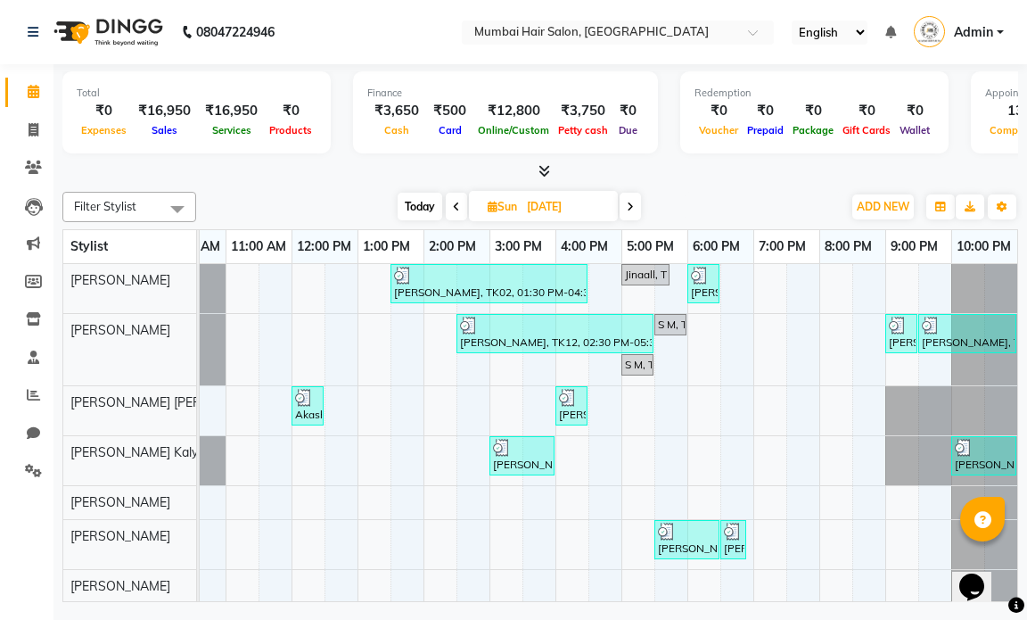
click at [595, 208] on input "[DATE]" at bounding box center [566, 207] width 89 height 27
select select "9"
select select "2025"
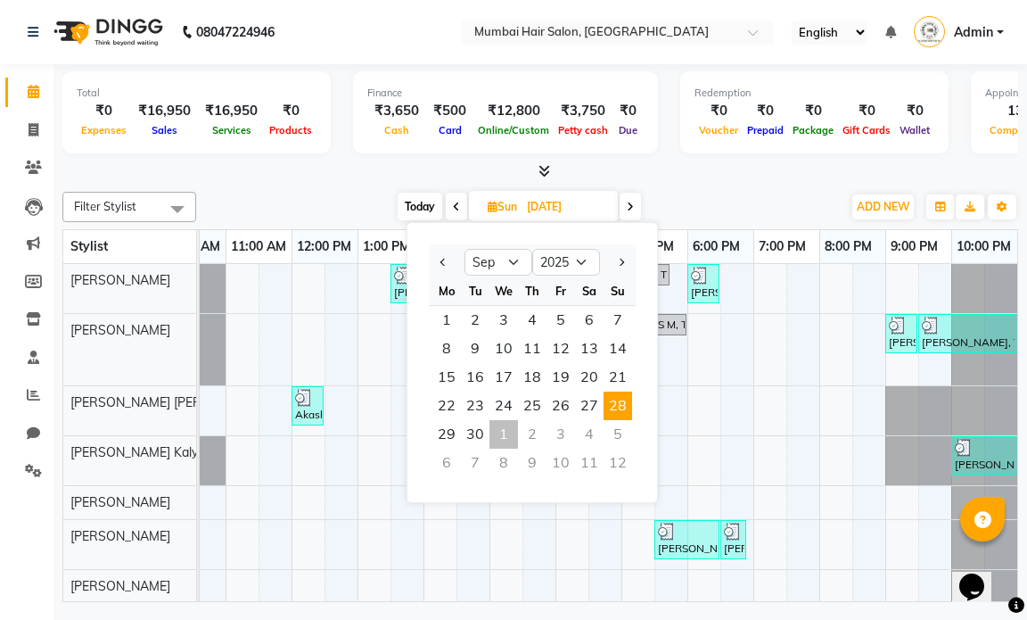
click at [507, 433] on div "1" at bounding box center [504, 434] width 29 height 29
type input "01-10-2025"
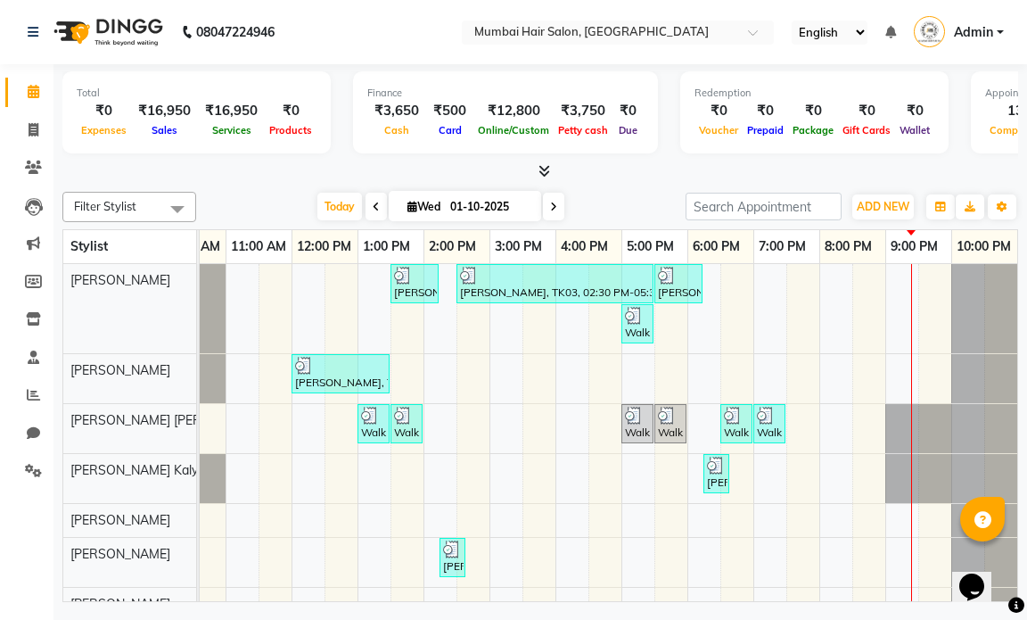
click at [589, 191] on div "Filter Stylist Select All [PERSON_NAME] [PERSON_NAME] [PERSON_NAME] [PERSON_NAM…" at bounding box center [540, 393] width 956 height 417
click at [496, 208] on input "01-10-2025" at bounding box center [489, 207] width 89 height 27
select select "10"
select select "2025"
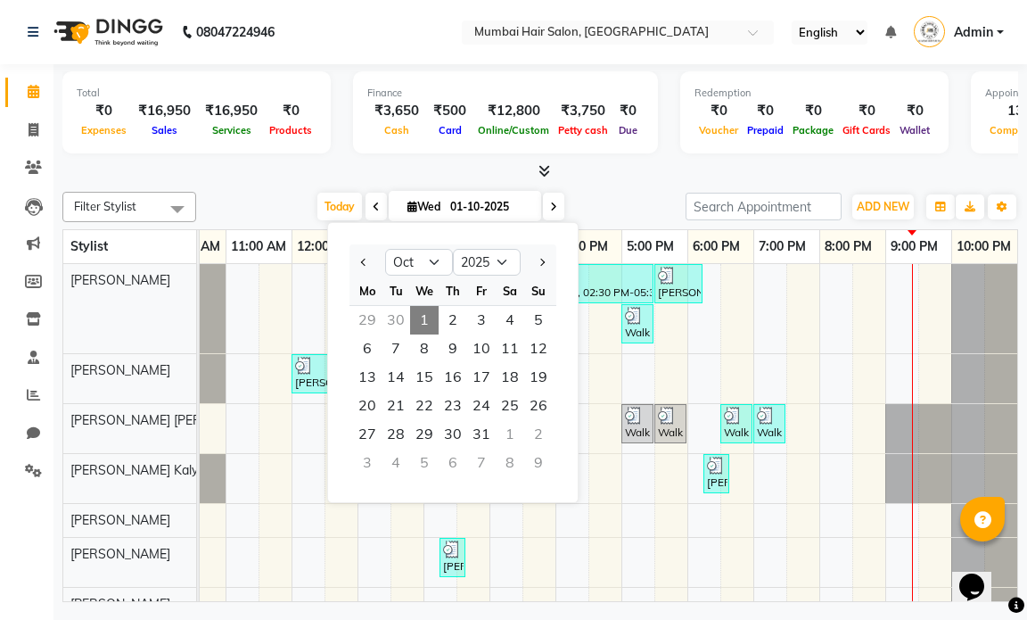
click at [432, 320] on span "1" at bounding box center [424, 320] width 29 height 29
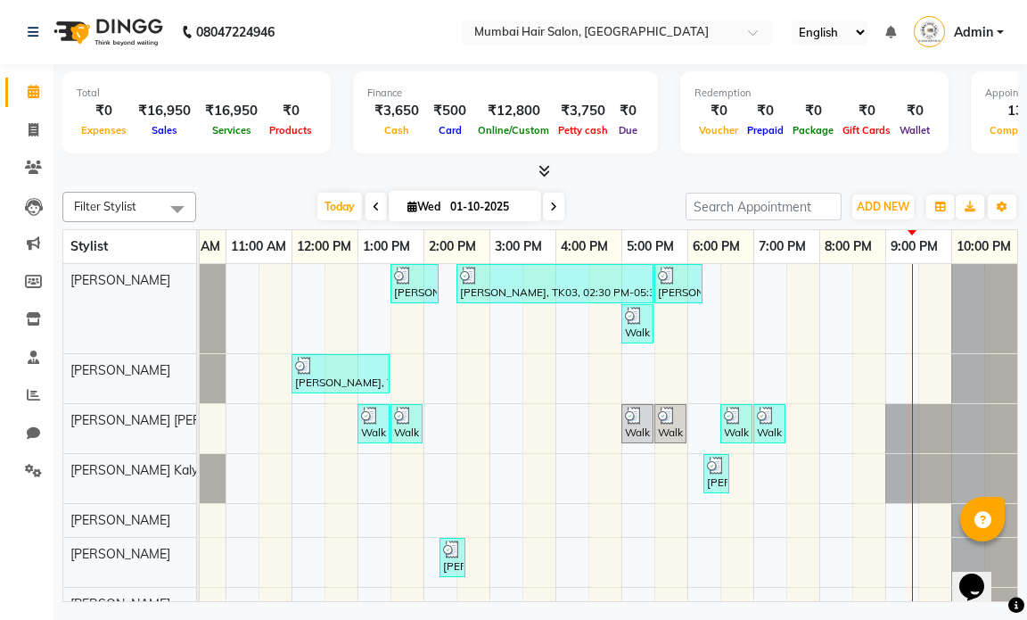
click at [601, 198] on div "[DATE] [DATE]" at bounding box center [441, 207] width 472 height 27
click at [28, 402] on span at bounding box center [33, 395] width 31 height 21
